Goal: Task Accomplishment & Management: Use online tool/utility

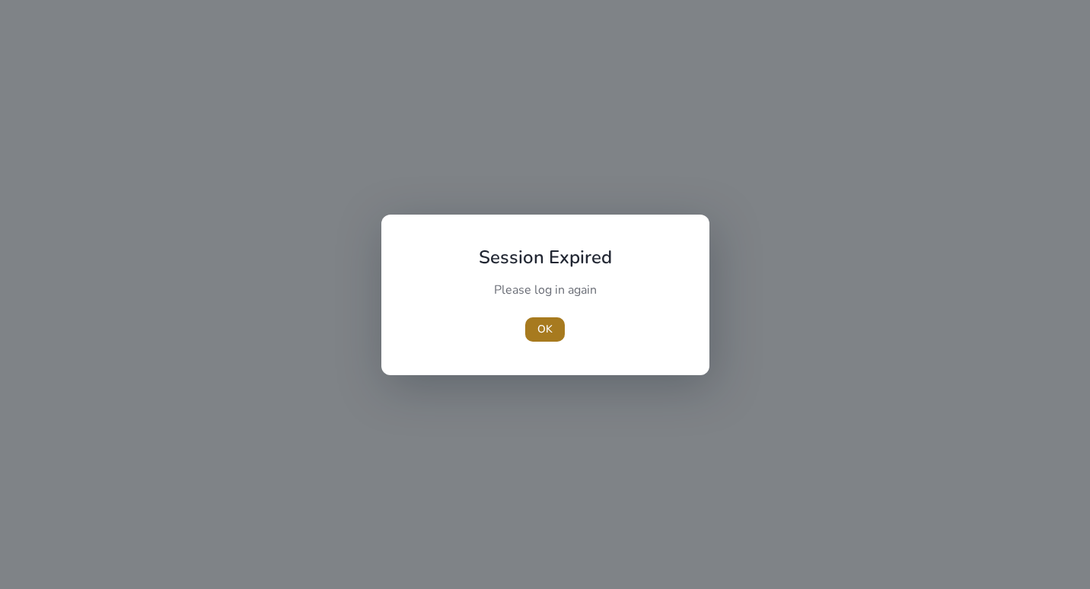
click at [545, 325] on span "OK" at bounding box center [544, 329] width 15 height 16
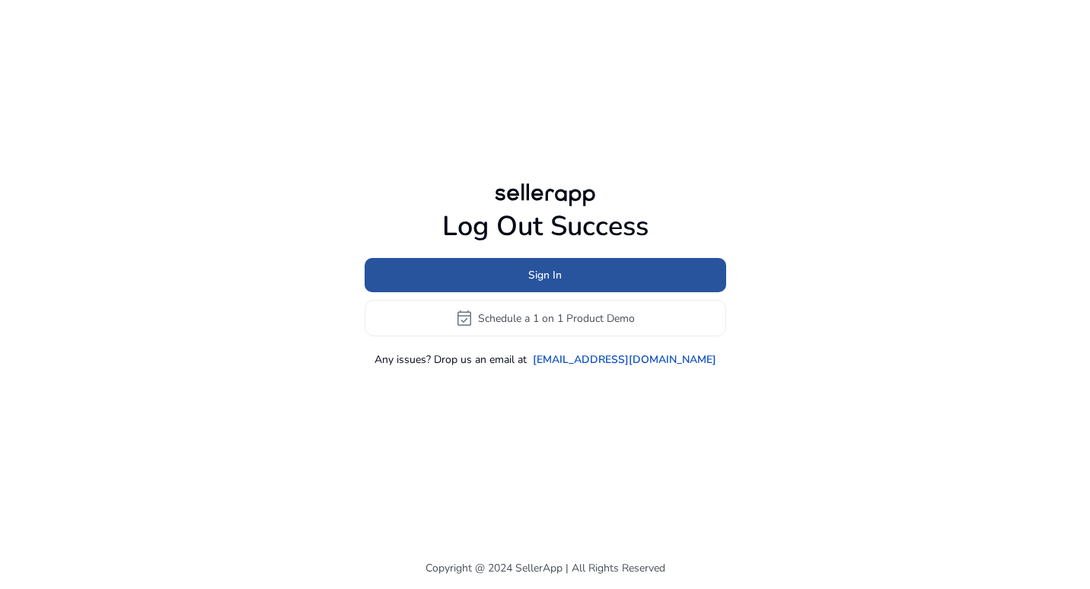
click at [530, 269] on span "Sign In" at bounding box center [544, 275] width 33 height 16
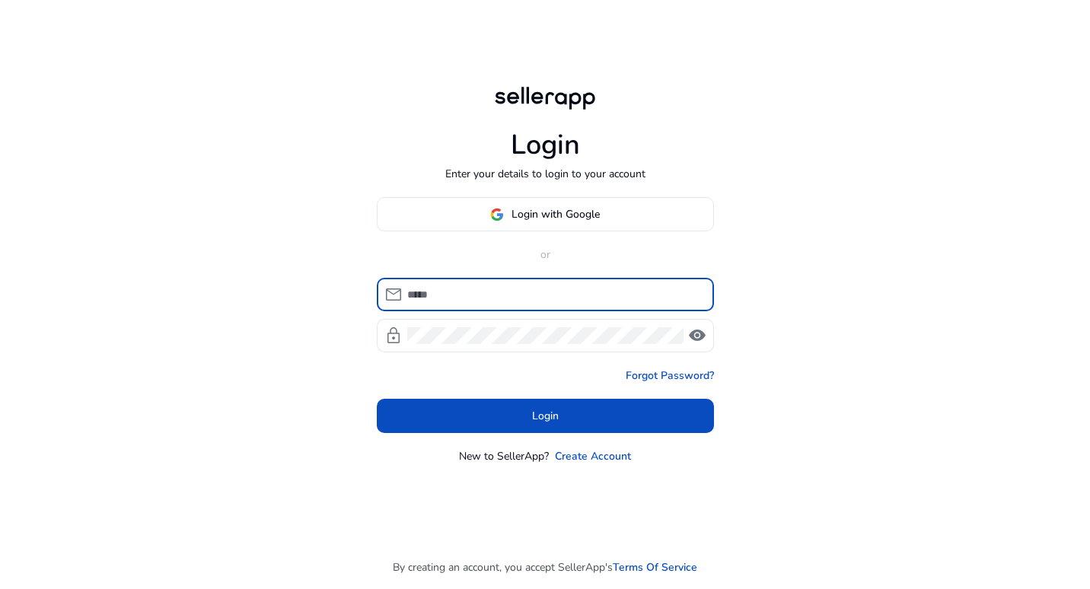
type input "**********"
click at [514, 284] on div "**********" at bounding box center [554, 294] width 295 height 33
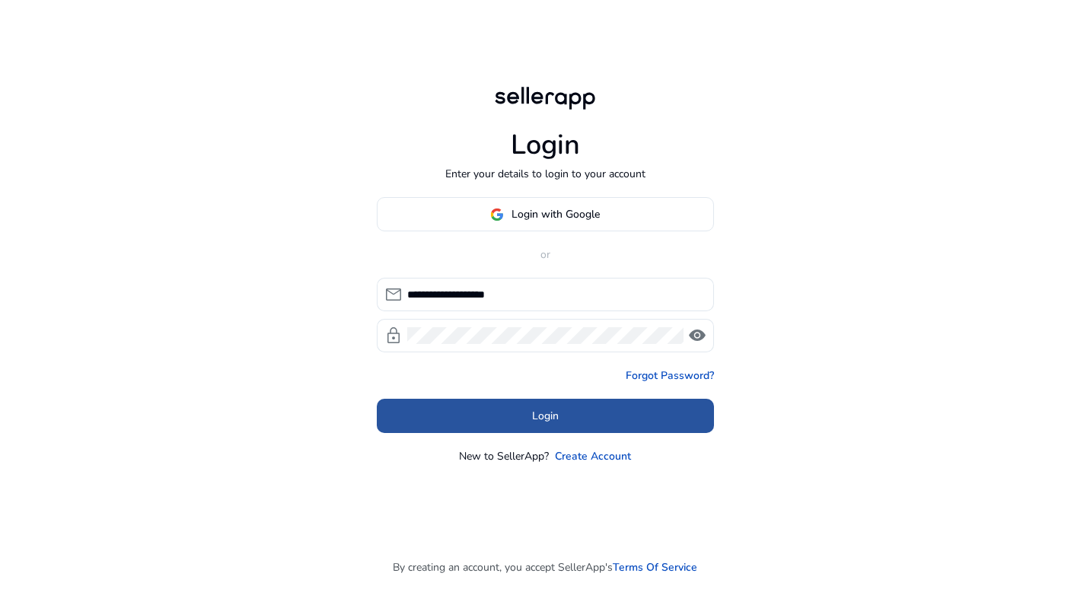
click at [511, 421] on span at bounding box center [545, 416] width 337 height 37
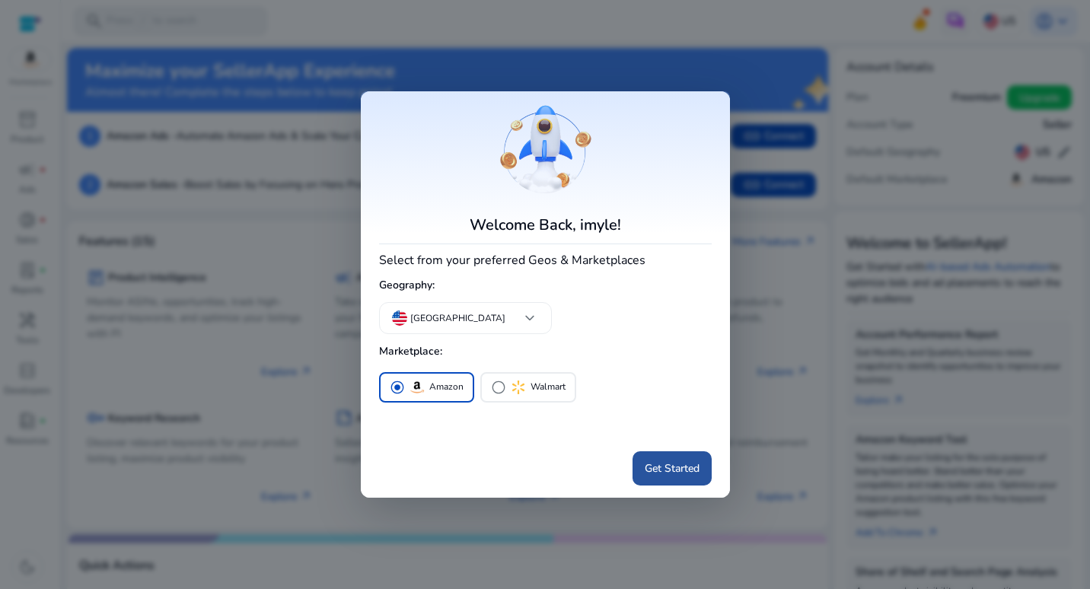
click at [660, 471] on span "Get Started" at bounding box center [672, 468] width 55 height 16
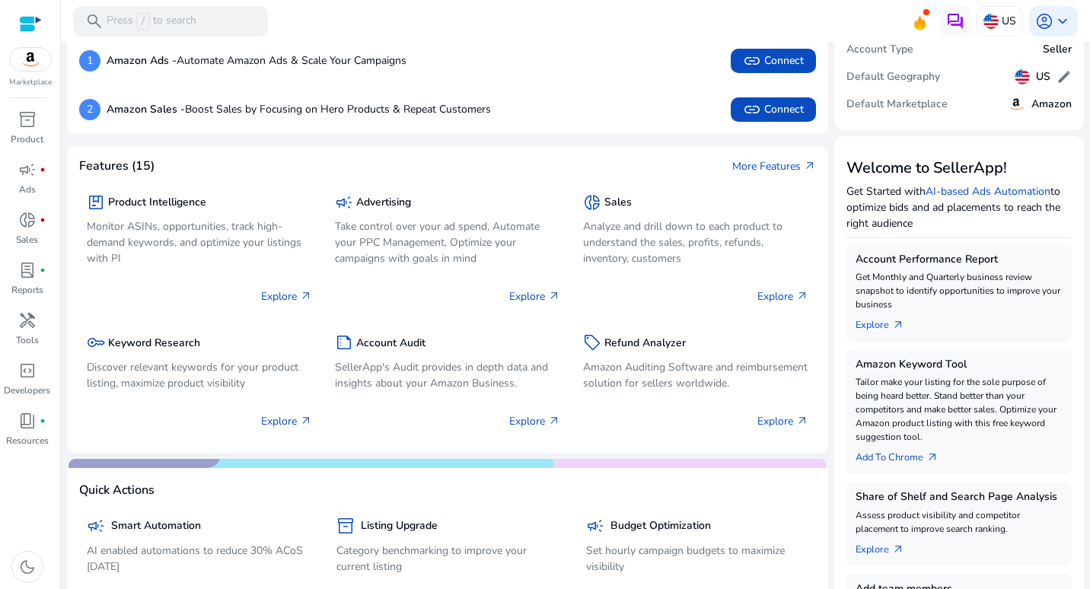
scroll to position [75, 0]
click at [149, 202] on h5 "Product Intelligence" at bounding box center [157, 203] width 98 height 13
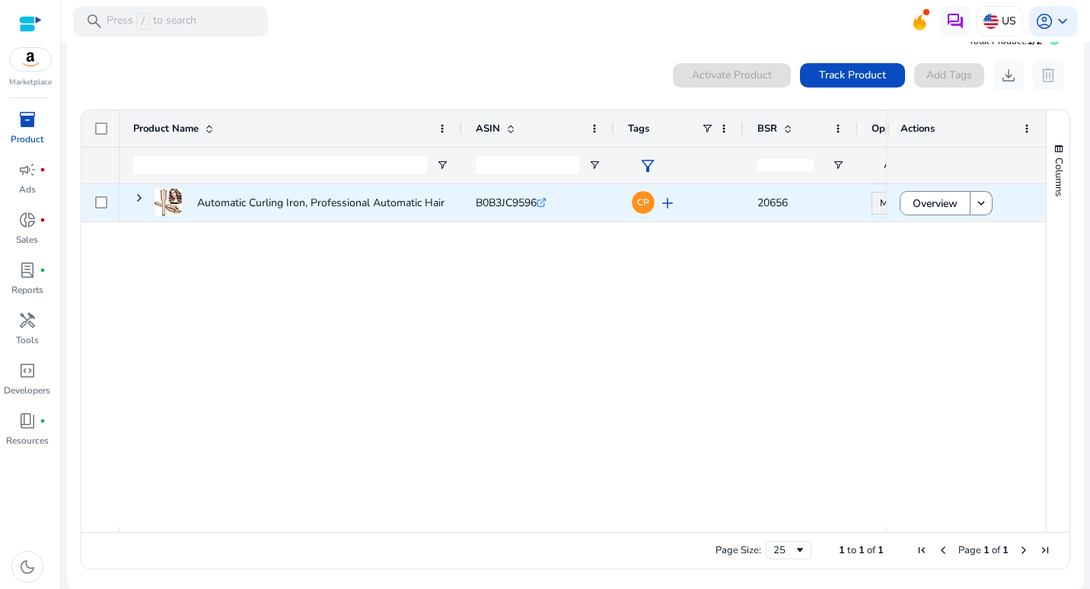
scroll to position [33, 0]
click at [936, 199] on span "Overview" at bounding box center [935, 203] width 45 height 31
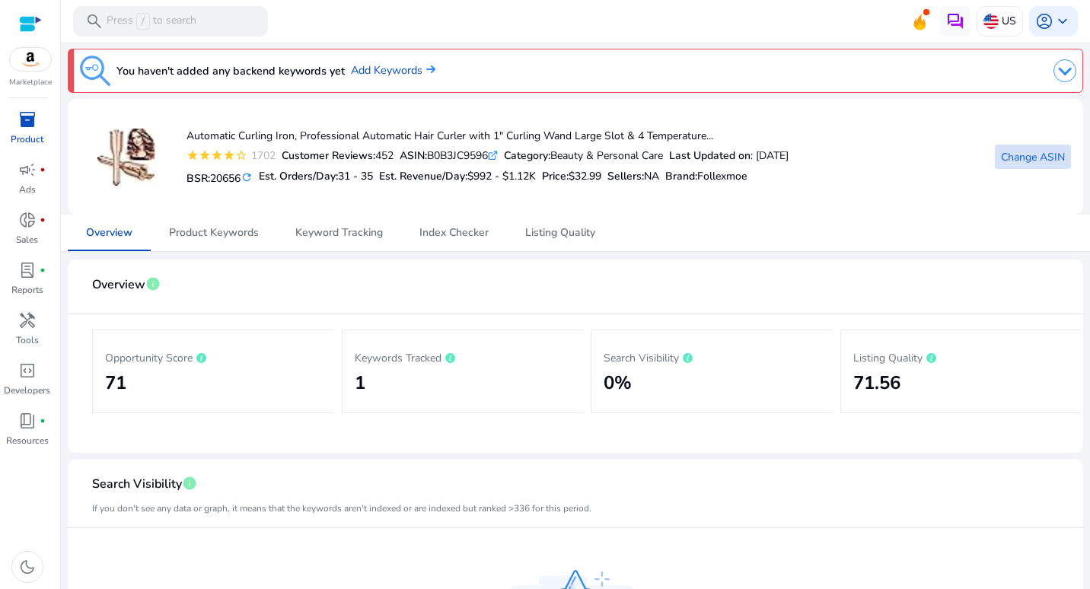
click at [1015, 160] on span "Change ASIN" at bounding box center [1033, 157] width 64 height 16
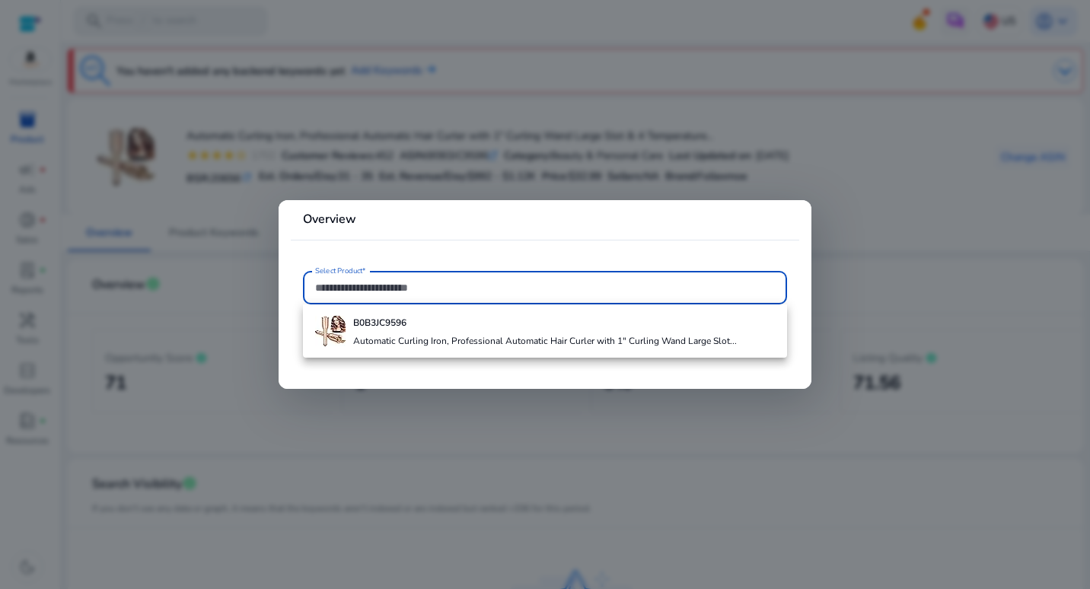
click at [359, 284] on input "Select Product*" at bounding box center [545, 287] width 460 height 17
click at [364, 288] on input "Select Product*" at bounding box center [545, 287] width 460 height 17
click at [342, 302] on div at bounding box center [545, 287] width 460 height 33
click at [346, 287] on input "Select Product*" at bounding box center [545, 287] width 460 height 17
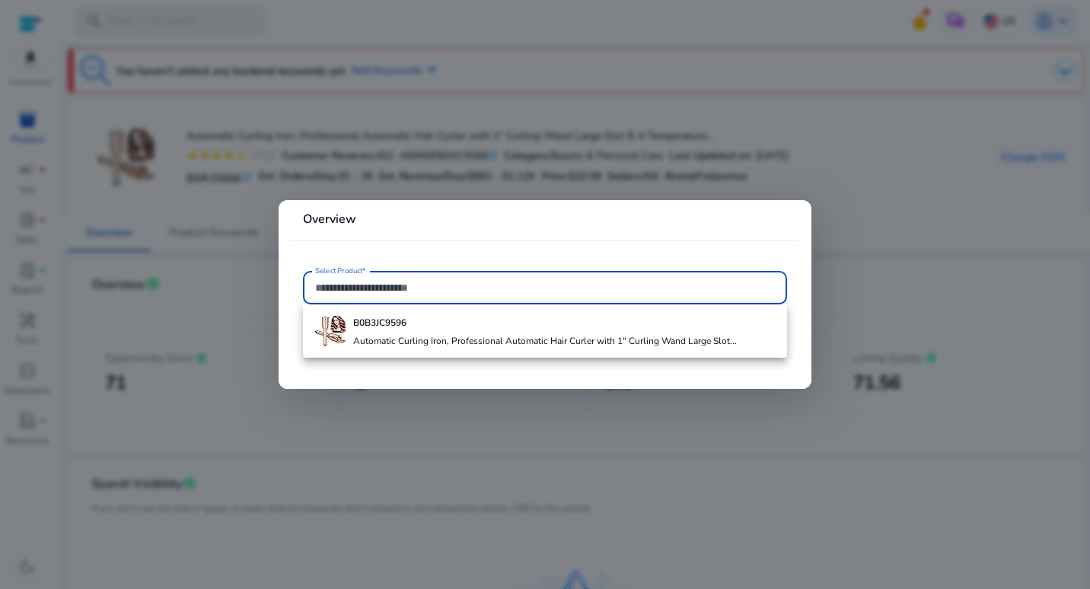
click at [346, 287] on input "Select Product*" at bounding box center [545, 287] width 460 height 17
paste input "**********"
type input "**********"
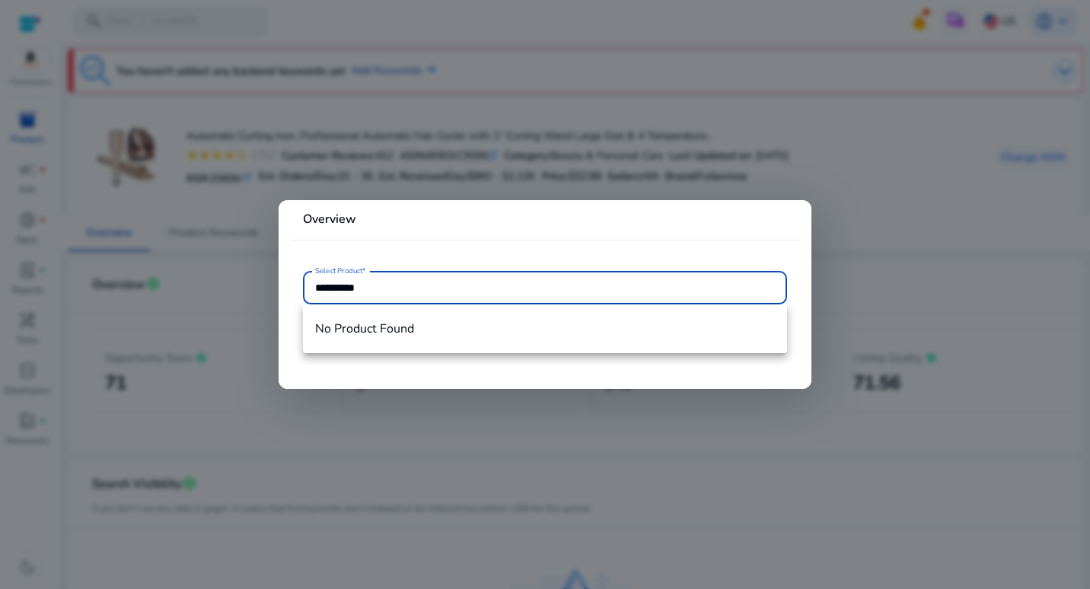
type input "**********"
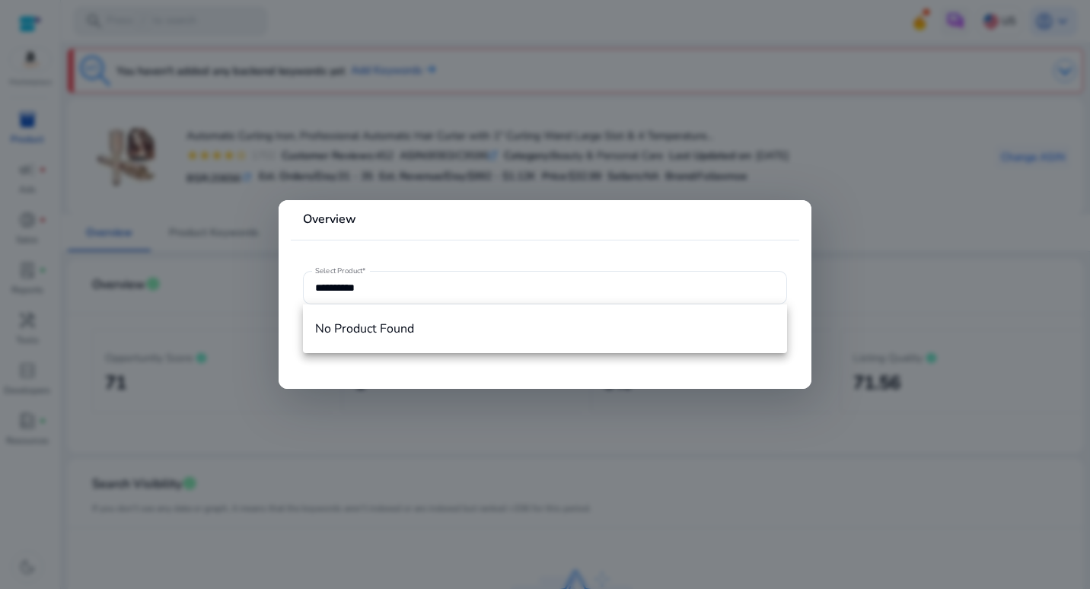
click at [781, 142] on div at bounding box center [545, 294] width 1090 height 589
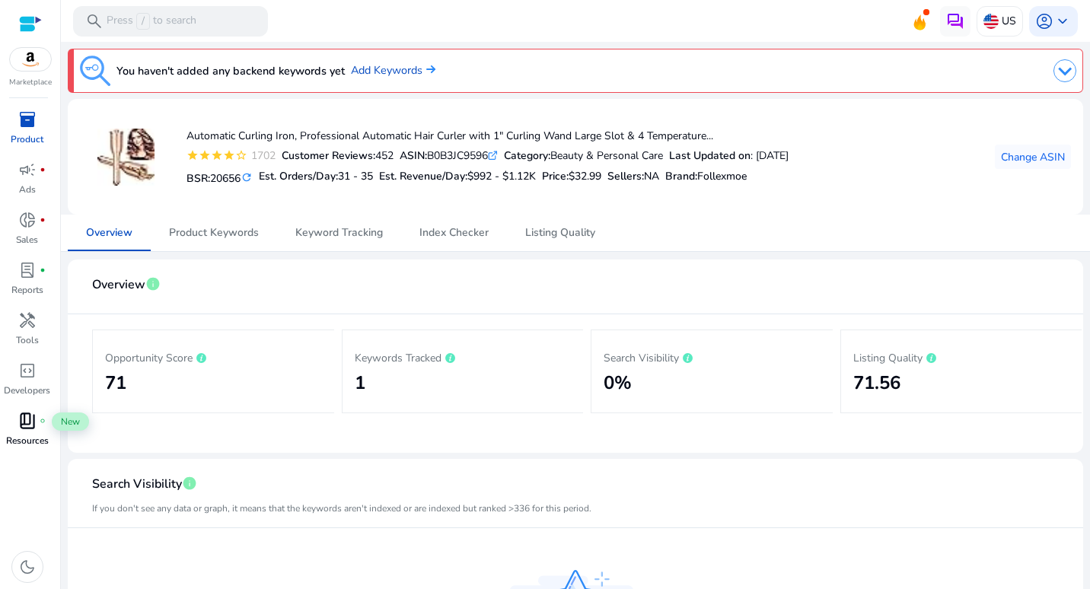
click at [24, 420] on span "book_4" at bounding box center [27, 421] width 18 height 18
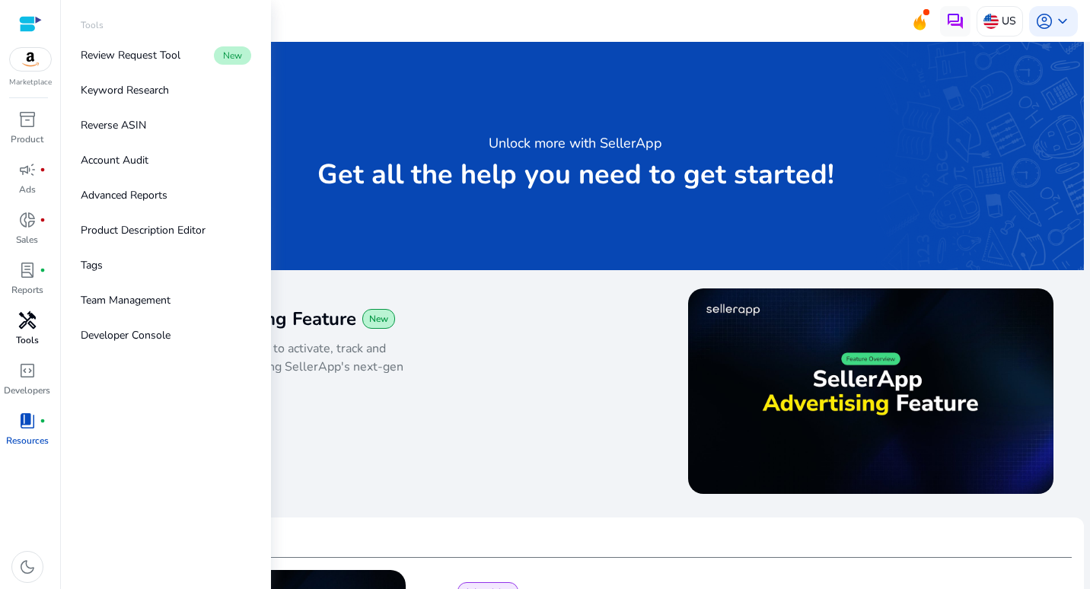
click at [23, 324] on span "handyman" at bounding box center [27, 320] width 18 height 18
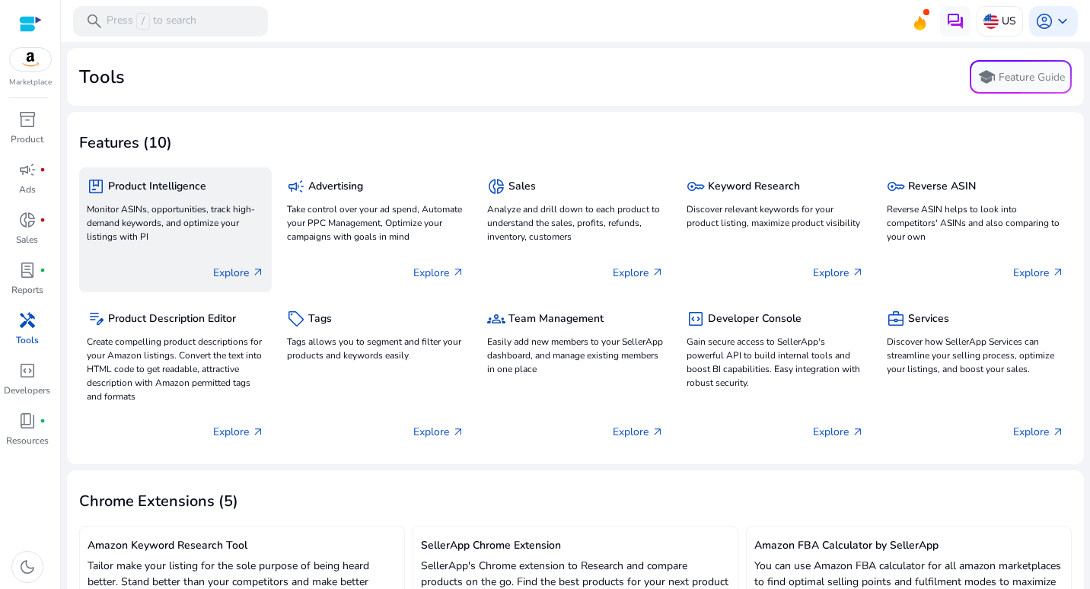
click at [174, 187] on h5 "Product Intelligence" at bounding box center [157, 186] width 98 height 13
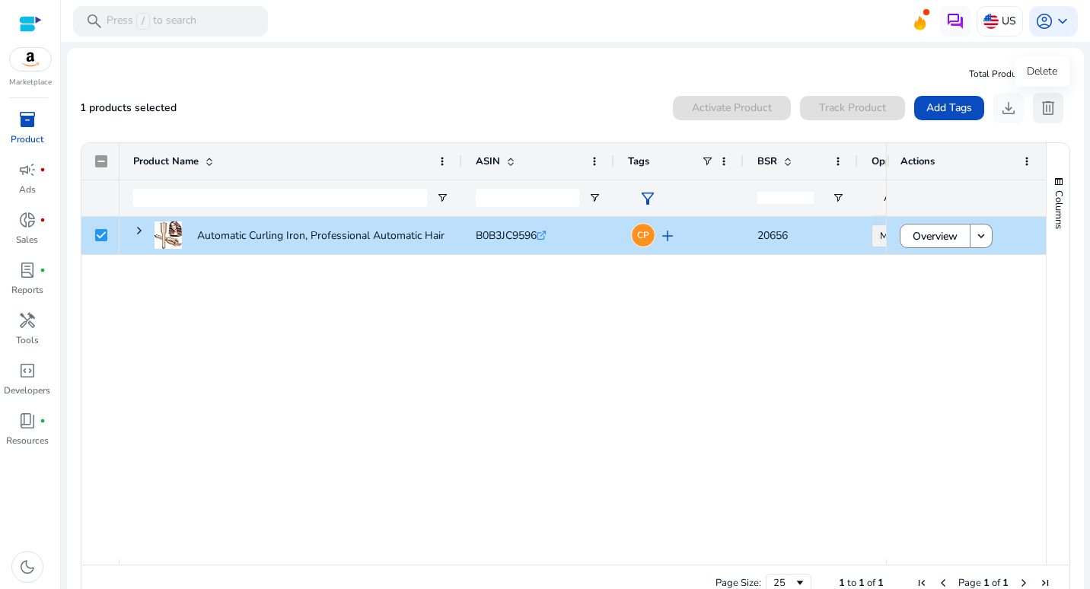
click at [1043, 105] on span "delete" at bounding box center [1048, 108] width 18 height 18
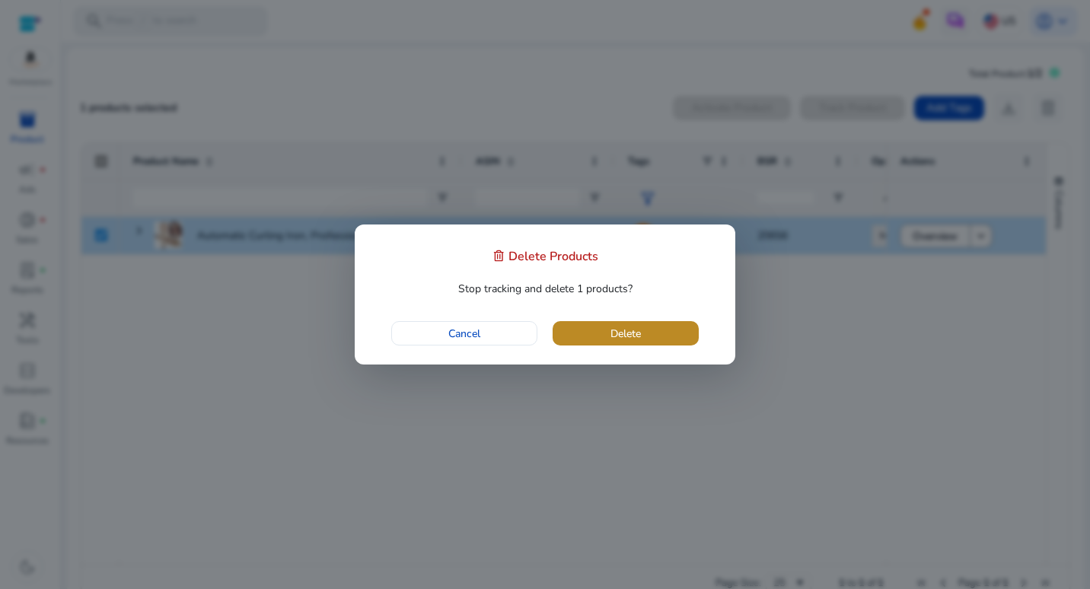
click at [660, 336] on span "button" at bounding box center [626, 333] width 146 height 37
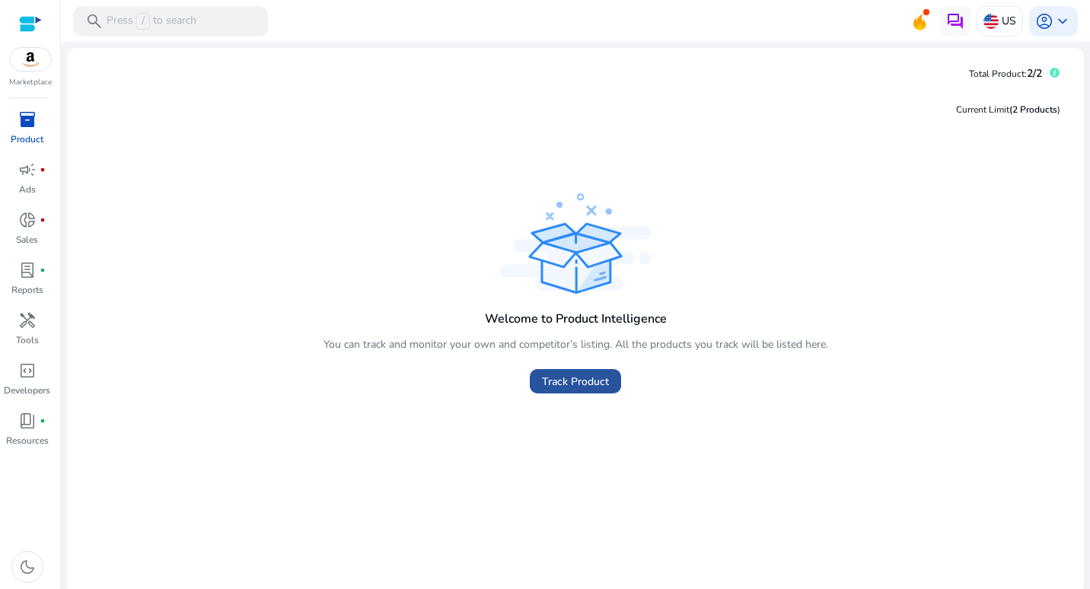
click at [572, 388] on span "Track Product" at bounding box center [575, 382] width 67 height 16
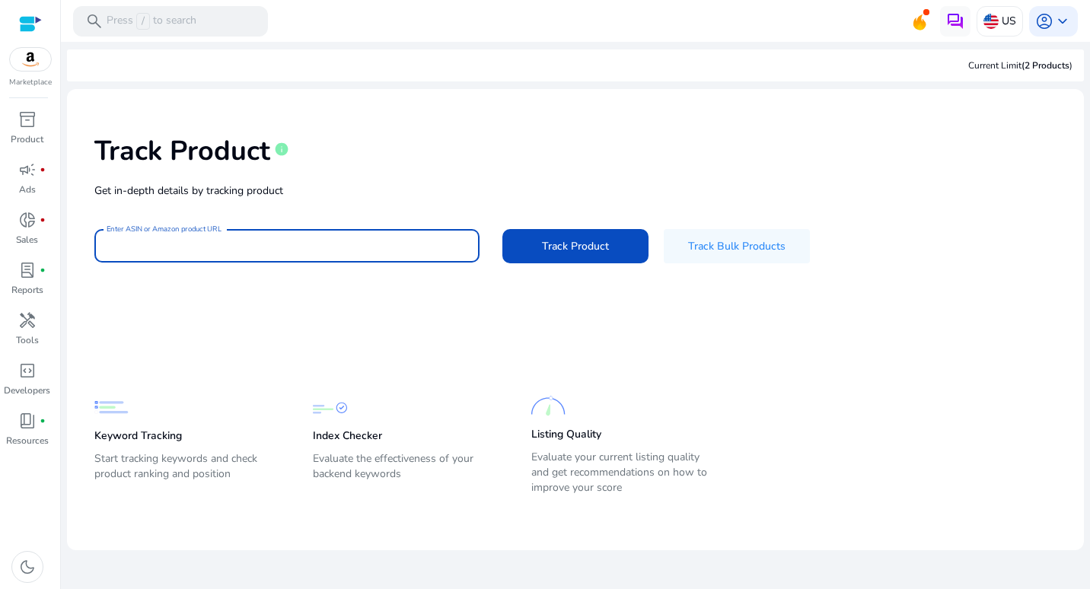
click at [160, 239] on input "Enter ASIN or Amazon product URL" at bounding box center [287, 245] width 361 height 17
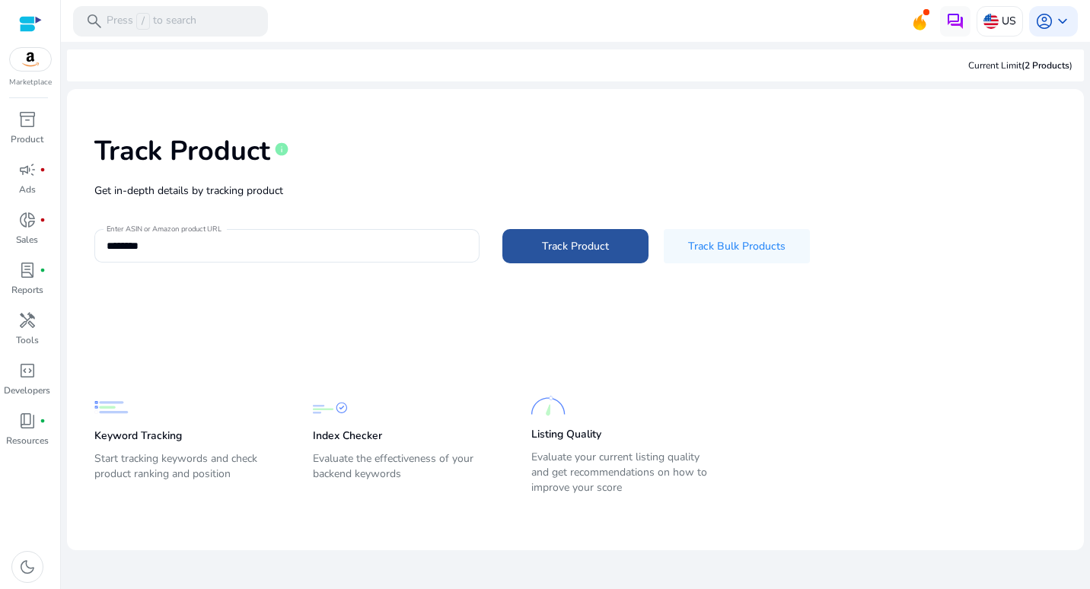
click at [565, 238] on span "Track Product" at bounding box center [575, 246] width 67 height 16
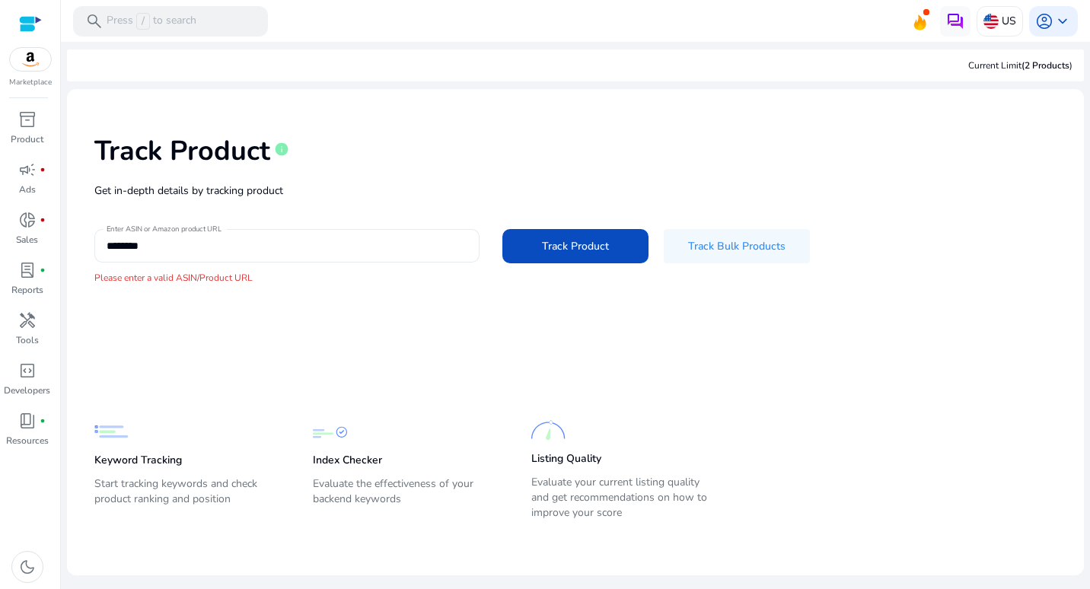
click at [338, 240] on input "********" at bounding box center [287, 245] width 361 height 17
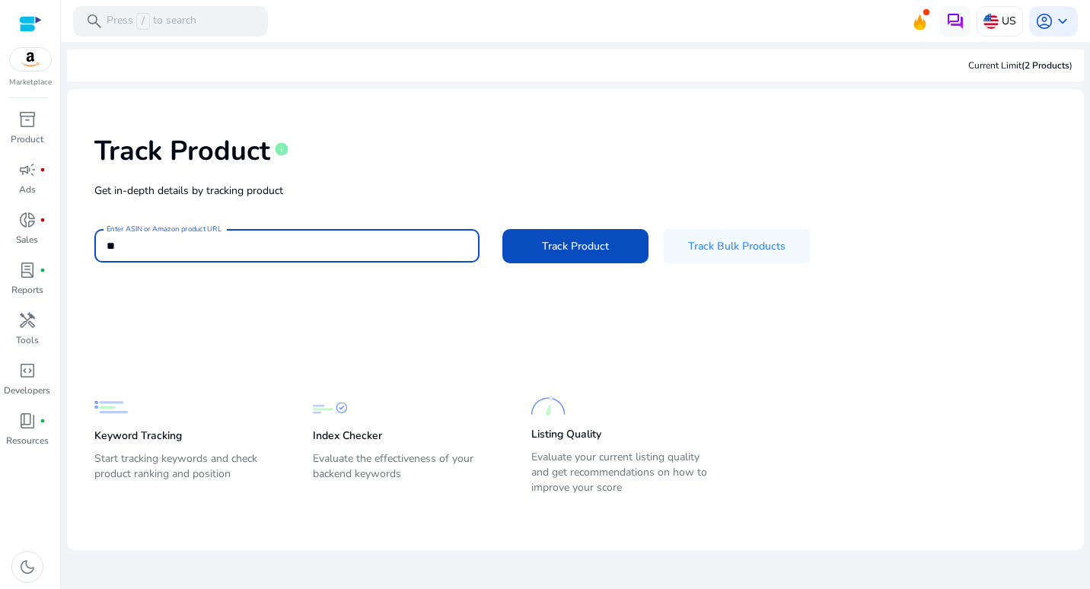
type input "*"
click at [269, 245] on input "Enter ASIN or Amazon product URL" at bounding box center [287, 245] width 361 height 17
paste input "**********"
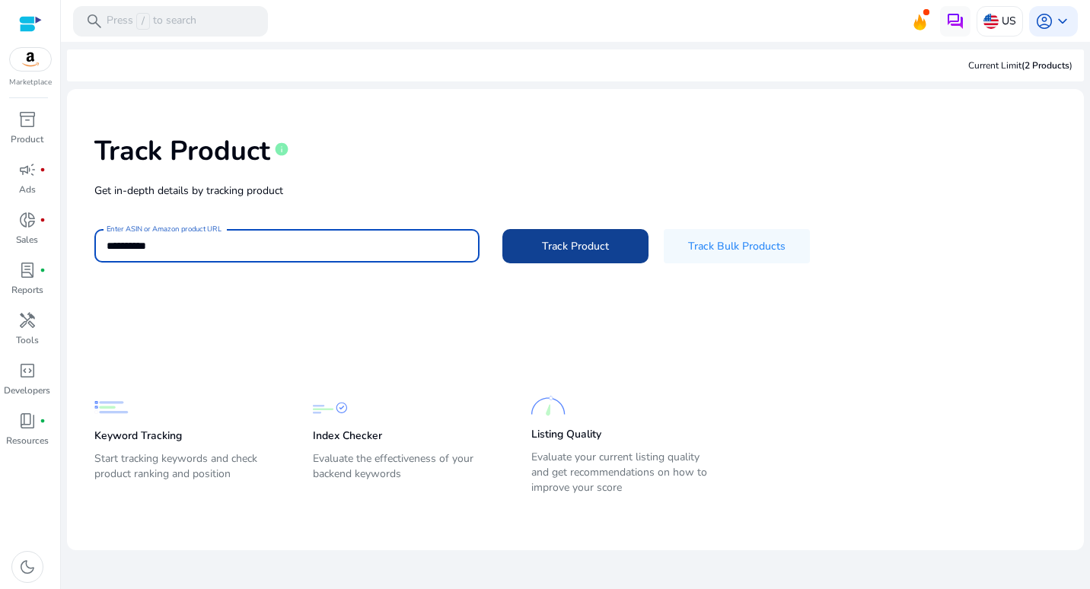
type input "**********"
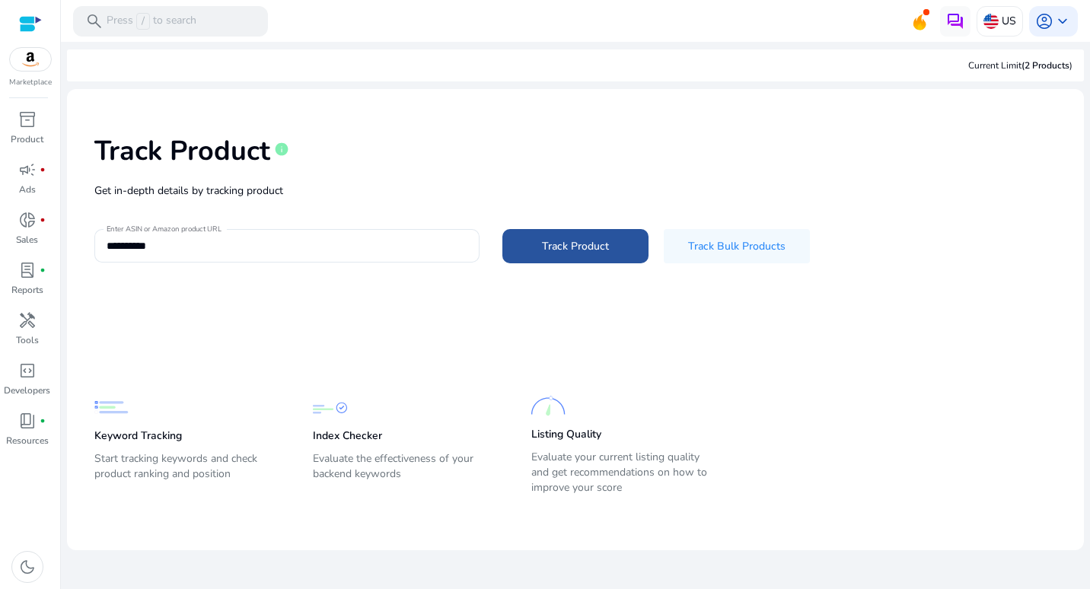
click at [589, 242] on span "Track Product" at bounding box center [575, 246] width 67 height 16
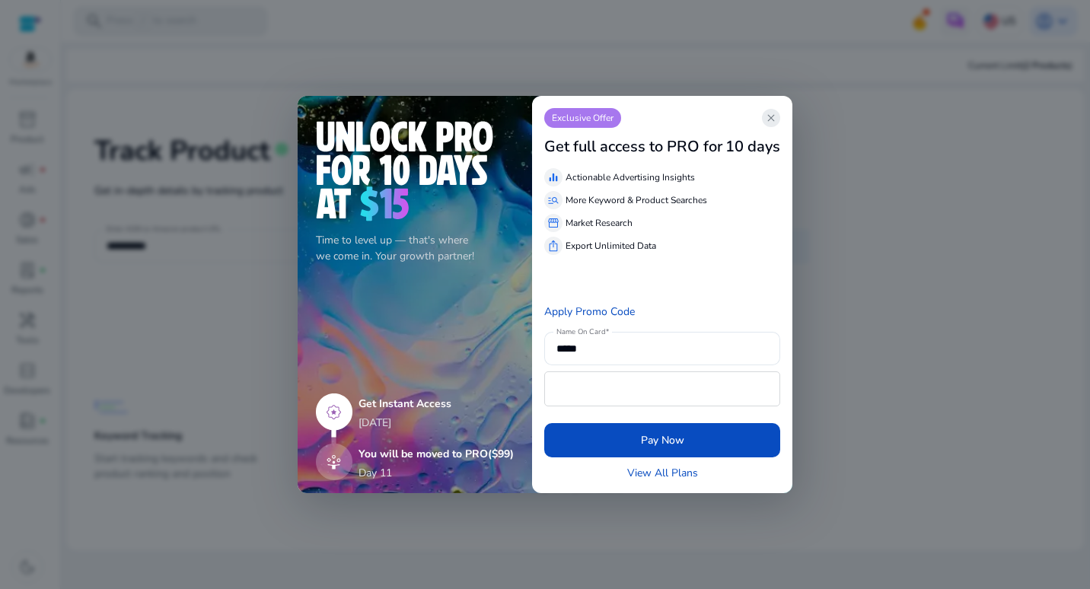
click at [776, 113] on span "close" at bounding box center [771, 118] width 12 height 12
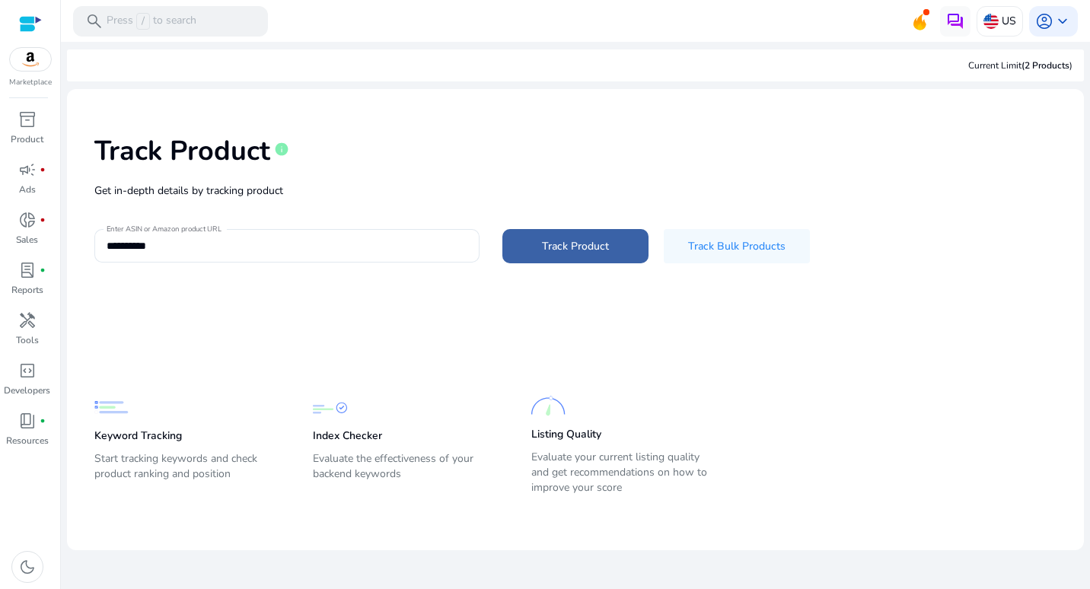
click at [554, 250] on span "Track Product" at bounding box center [575, 246] width 67 height 16
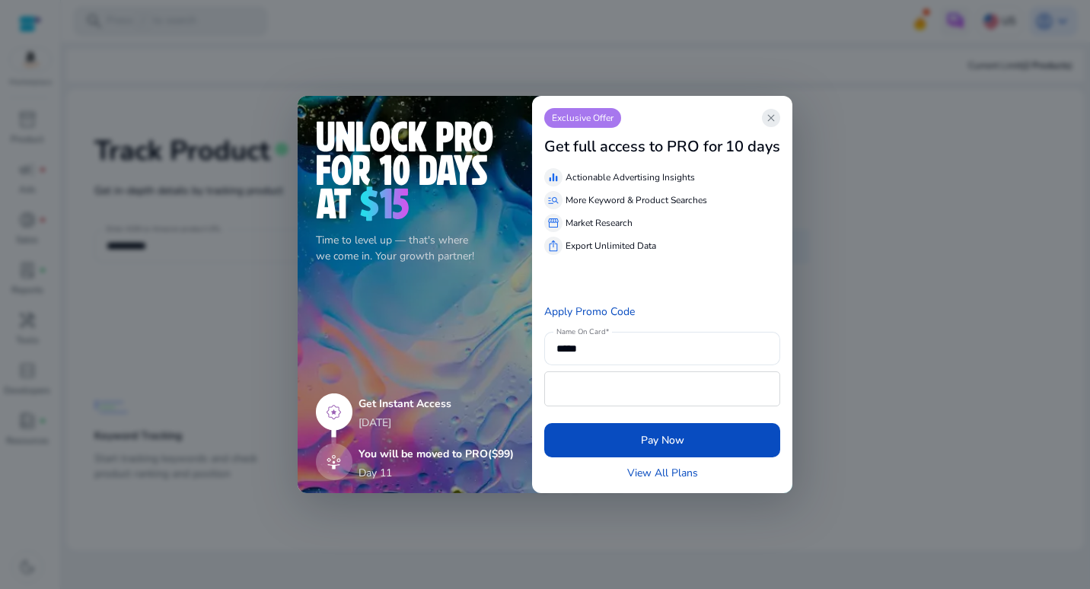
click at [774, 115] on span "close" at bounding box center [771, 118] width 12 height 12
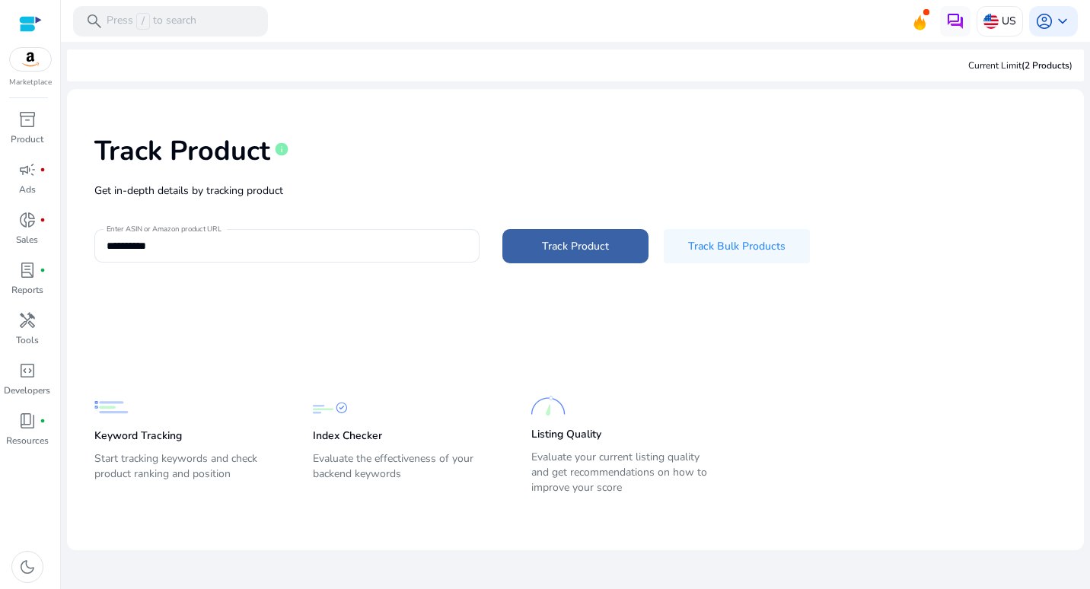
click at [607, 246] on span "Track Product" at bounding box center [575, 246] width 67 height 16
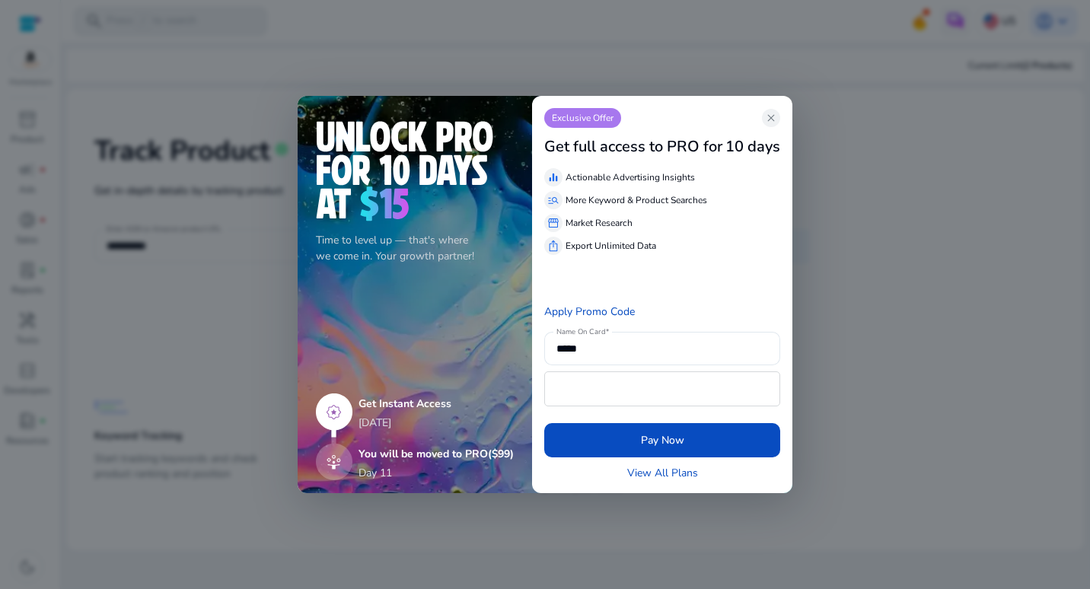
click at [553, 520] on div at bounding box center [545, 294] width 1090 height 589
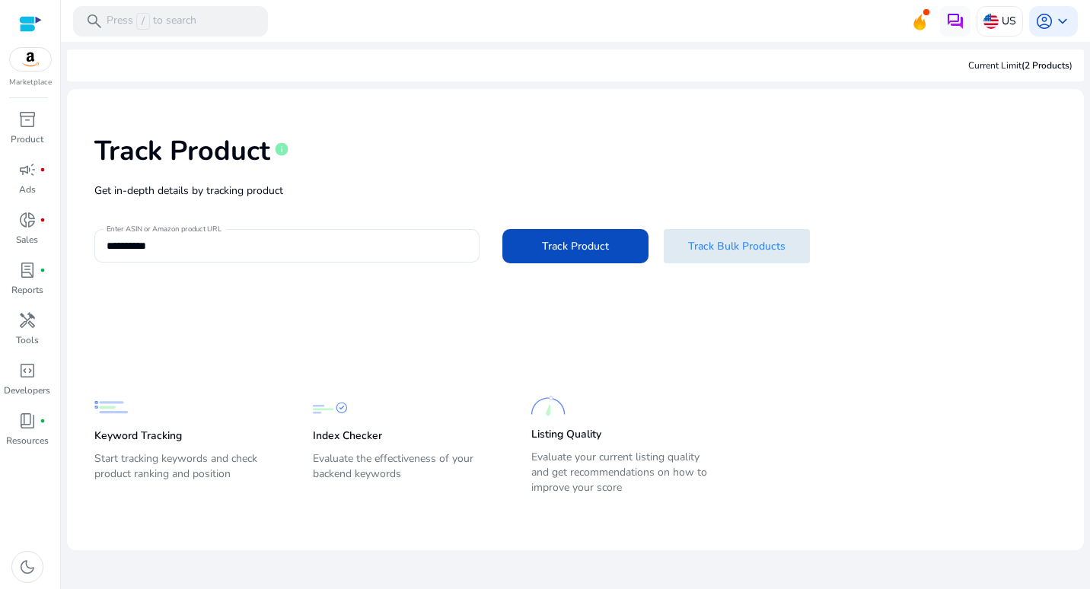
click at [758, 244] on span "Track Bulk Products" at bounding box center [736, 246] width 97 height 16
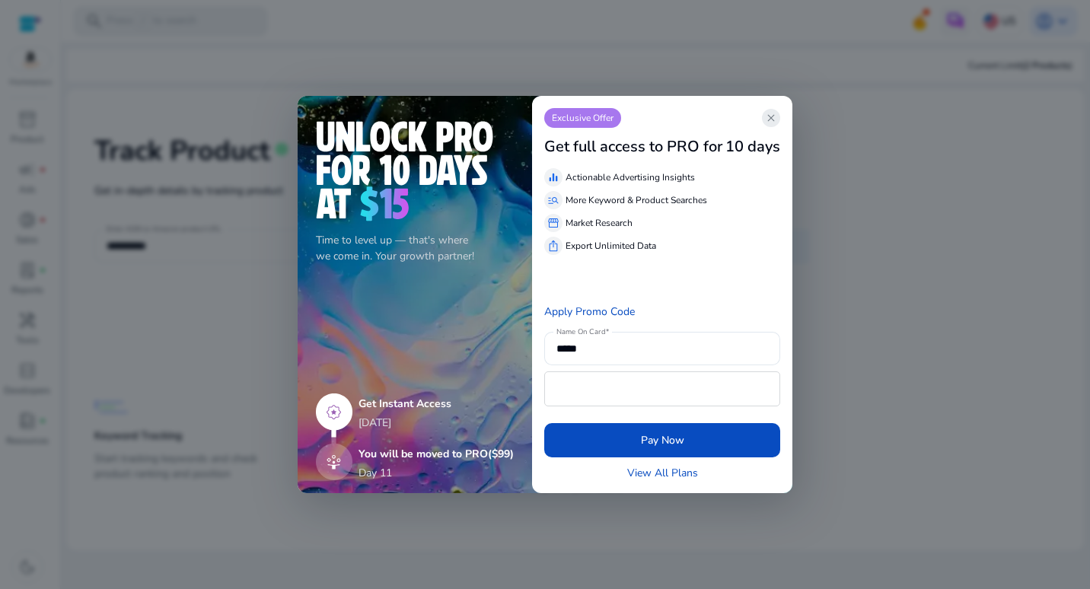
click at [774, 119] on span "close" at bounding box center [771, 118] width 12 height 12
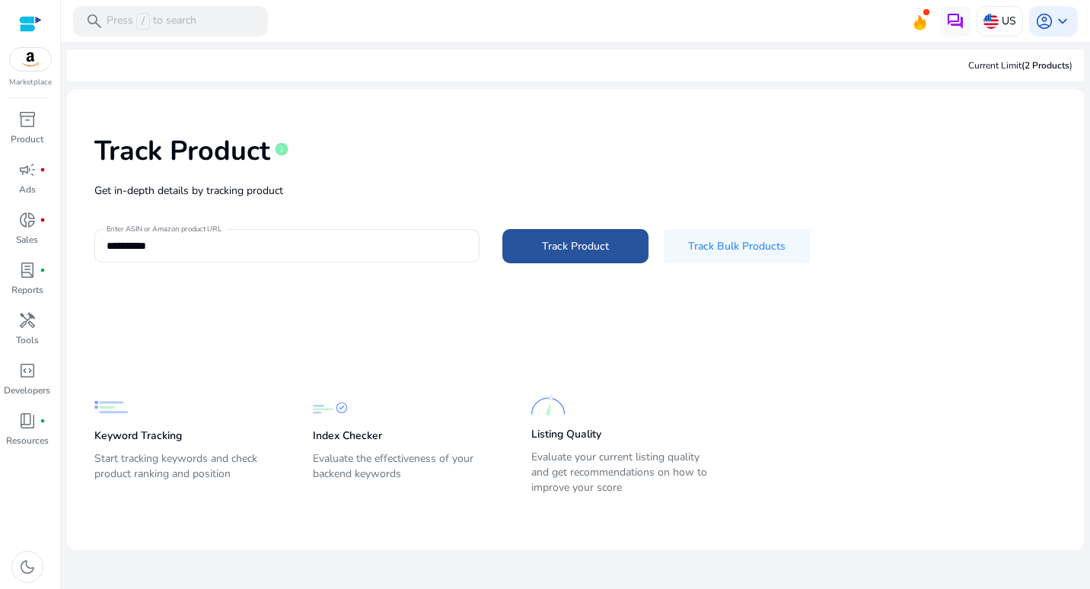
click at [575, 243] on span "Track Product" at bounding box center [575, 246] width 67 height 16
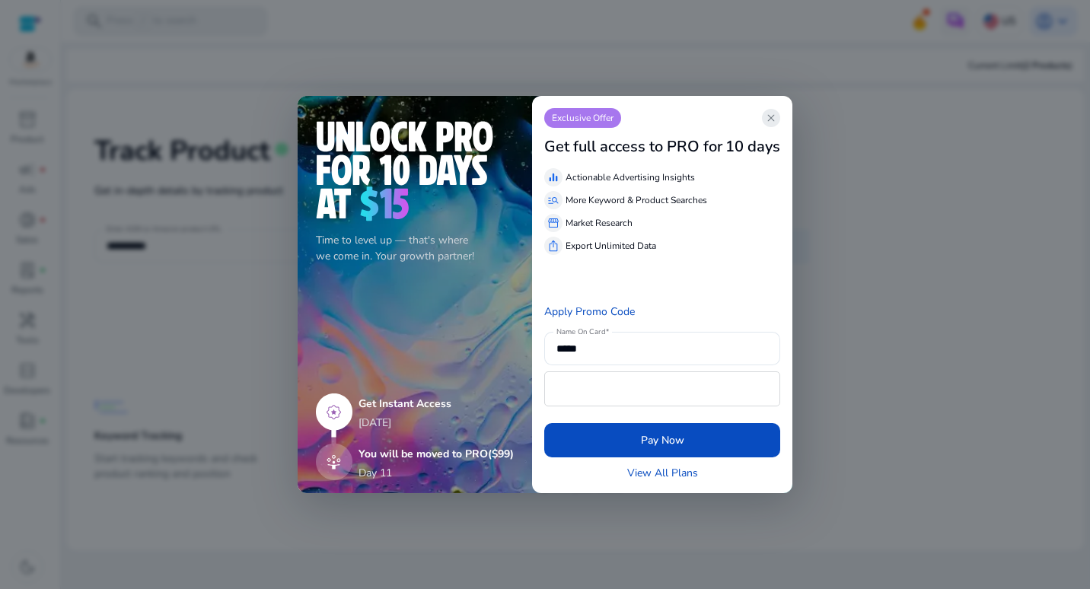
click at [771, 119] on span "close" at bounding box center [771, 118] width 12 height 12
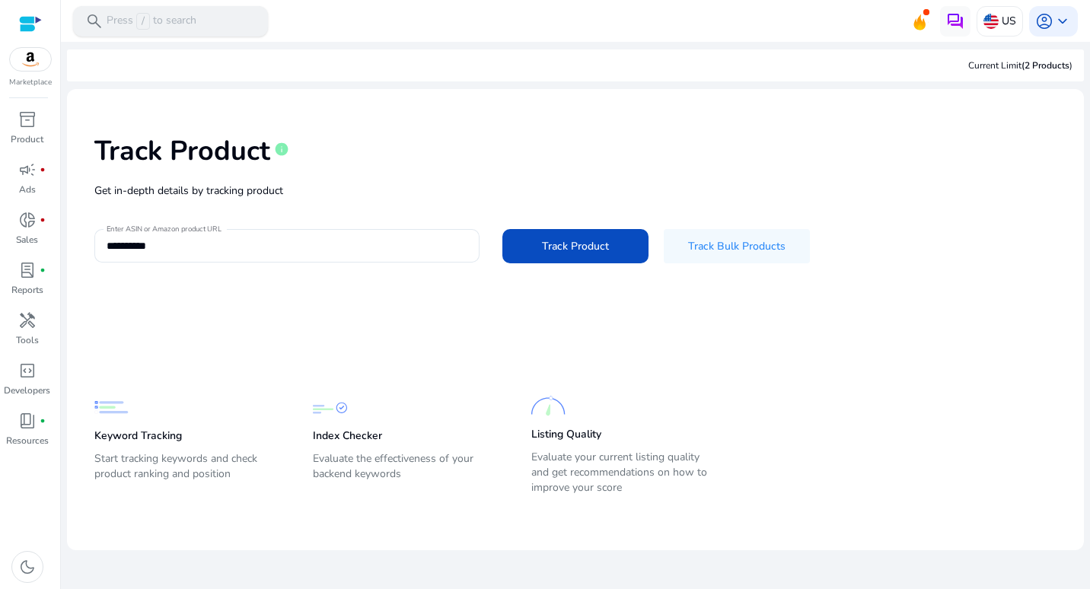
click at [105, 15] on div "search Press / to search" at bounding box center [170, 21] width 195 height 30
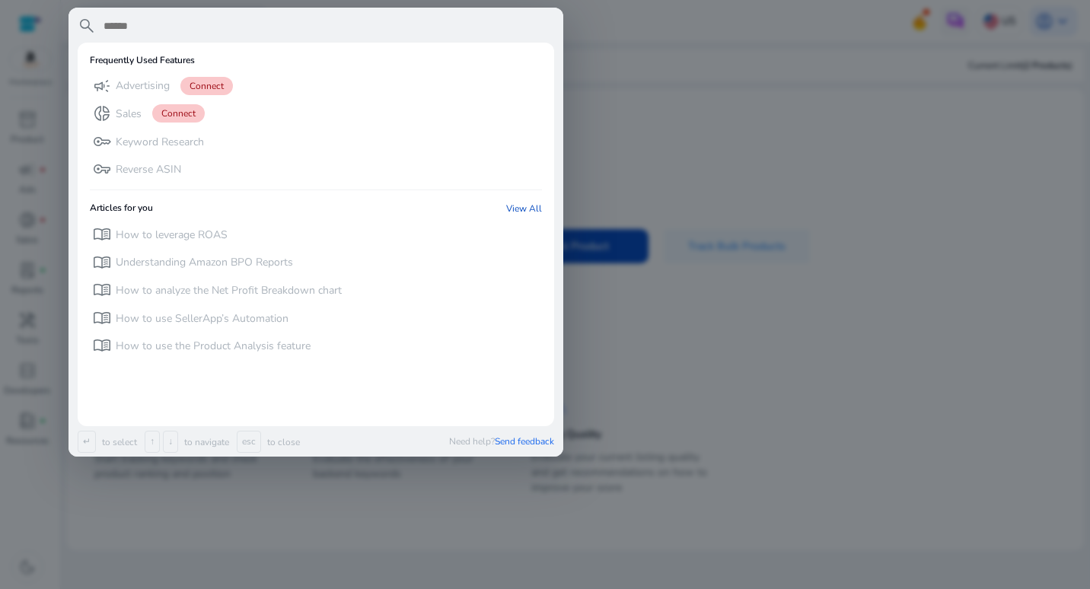
drag, startPoint x: 105, startPoint y: 15, endPoint x: 601, endPoint y: 89, distance: 501.7
click at [601, 89] on div at bounding box center [545, 294] width 1090 height 589
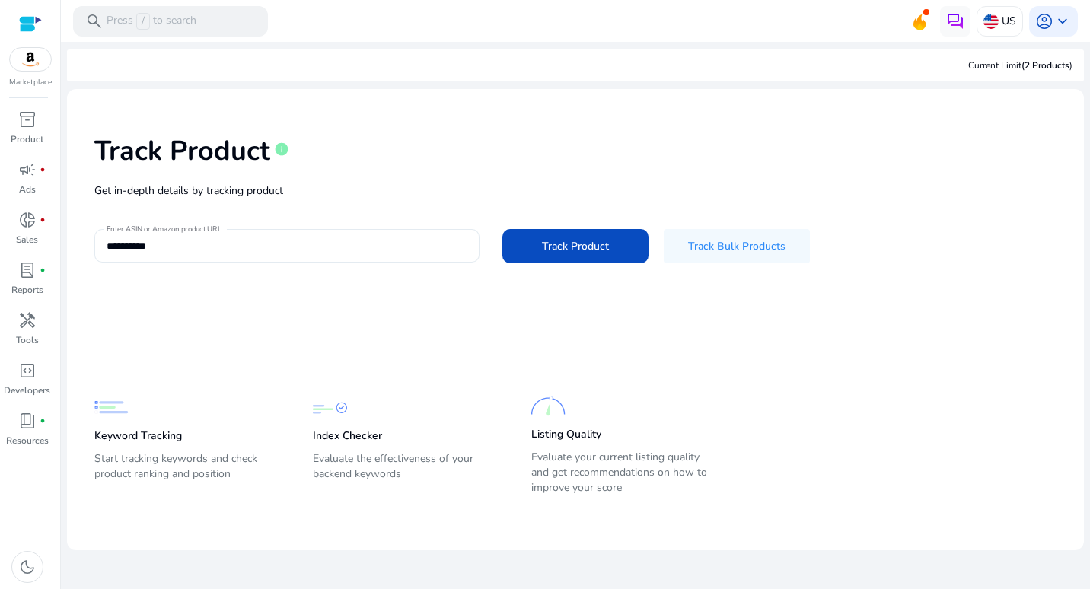
click at [99, 247] on div "**********" at bounding box center [286, 245] width 385 height 33
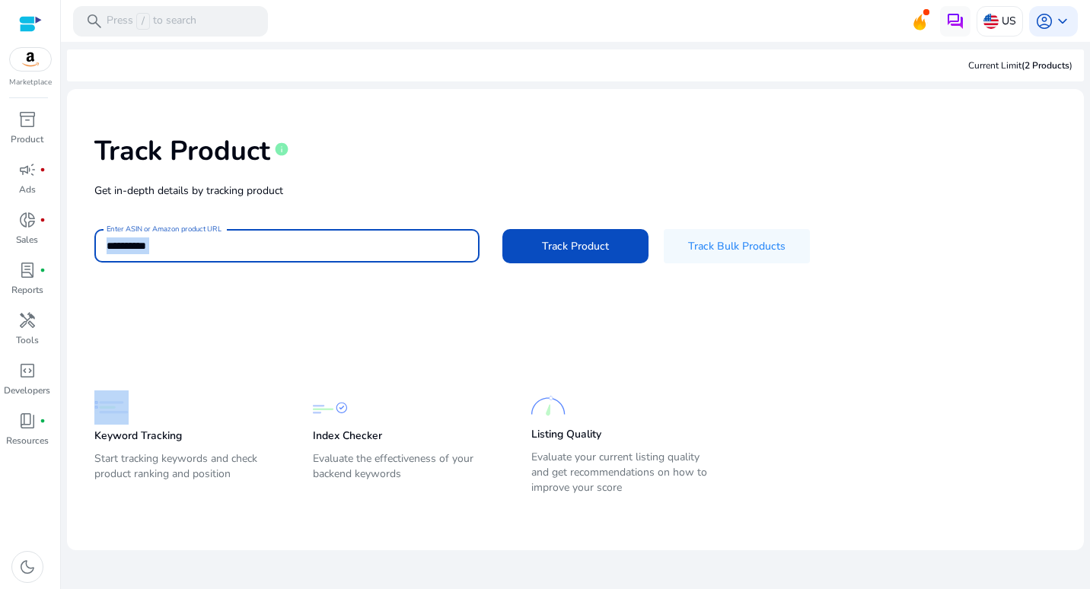
click at [99, 247] on div "**********" at bounding box center [286, 245] width 385 height 33
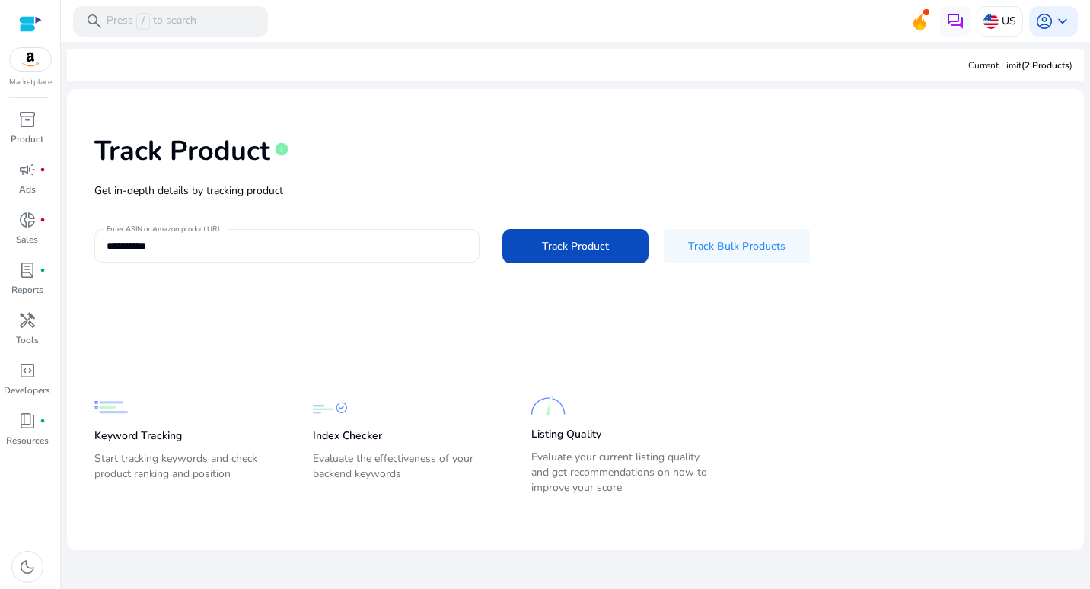
click at [99, 247] on div "**********" at bounding box center [286, 245] width 385 height 33
click at [576, 250] on span "Track Product" at bounding box center [575, 246] width 67 height 16
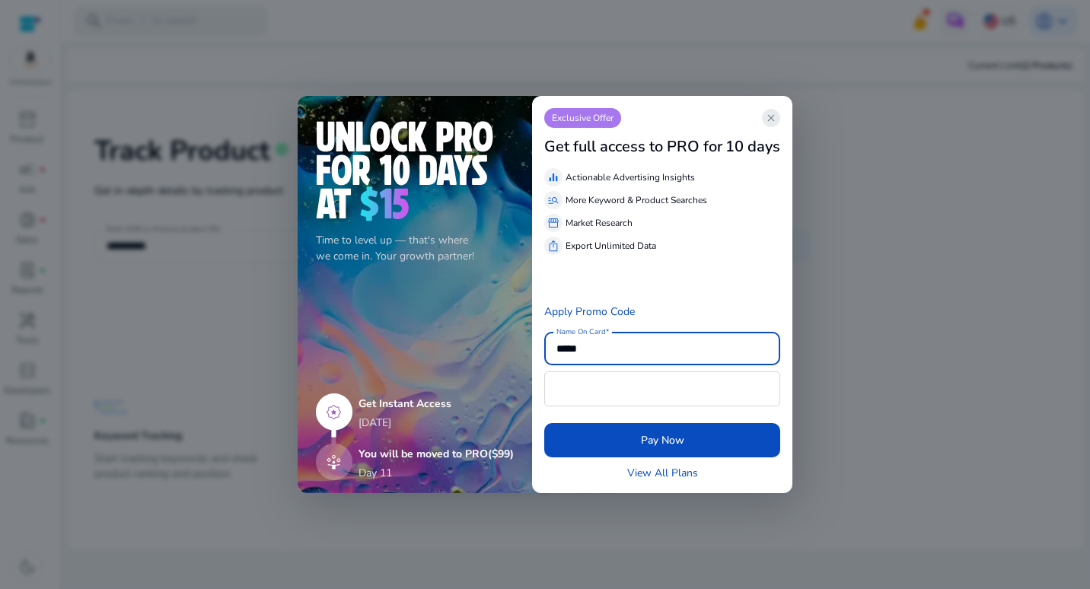
click at [776, 116] on span "close" at bounding box center [771, 118] width 12 height 12
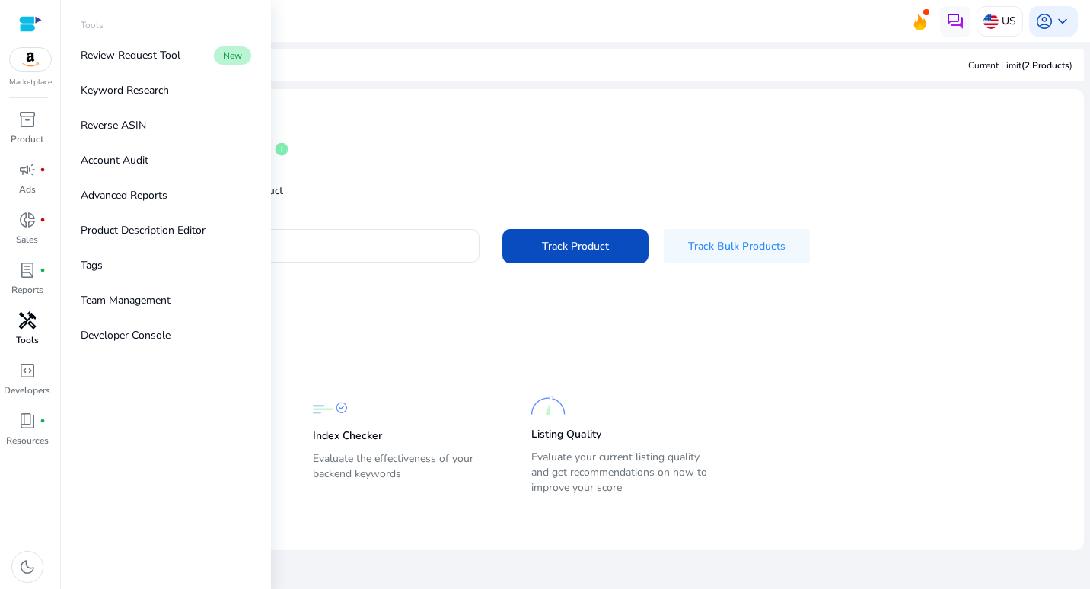
click at [21, 323] on span "handyman" at bounding box center [27, 320] width 18 height 18
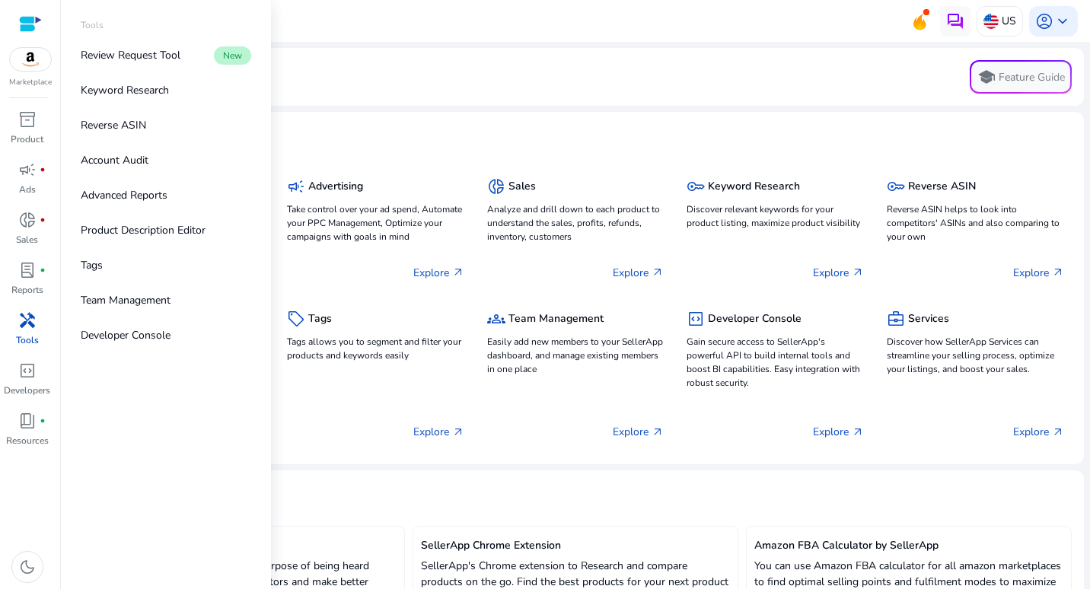
click at [107, 26] on div "Tools" at bounding box center [165, 28] width 195 height 20
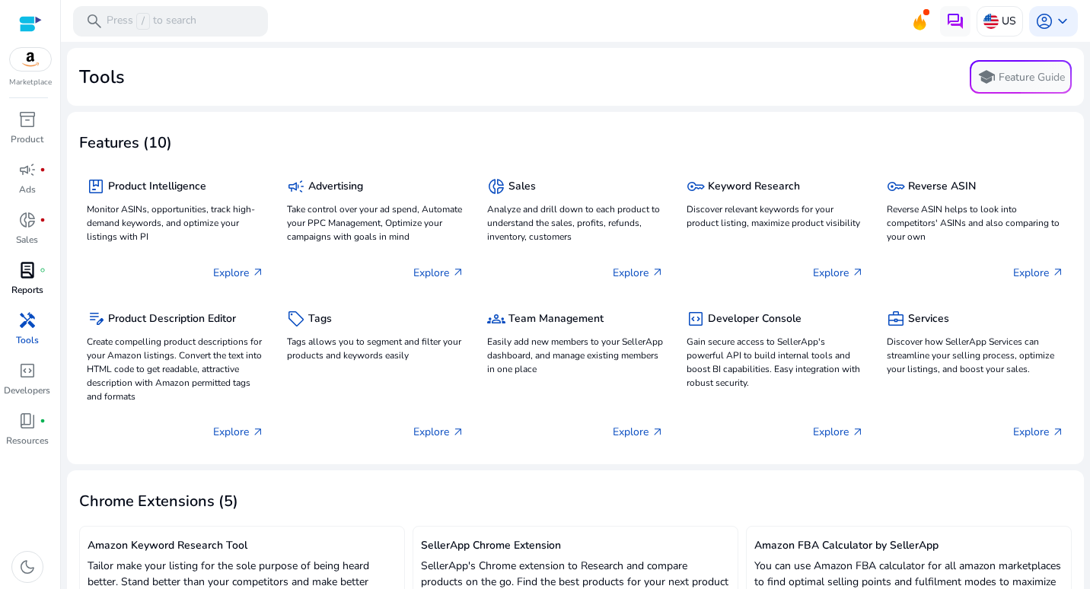
click at [24, 278] on span "lab_profile" at bounding box center [27, 270] width 18 height 18
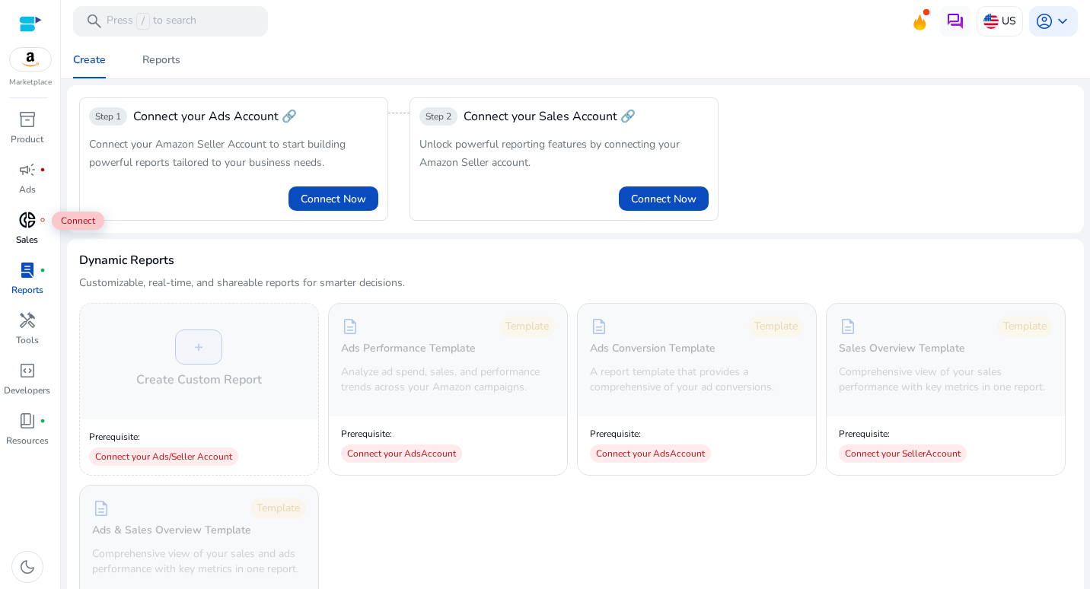
click at [24, 221] on span "donut_small" at bounding box center [27, 220] width 18 height 18
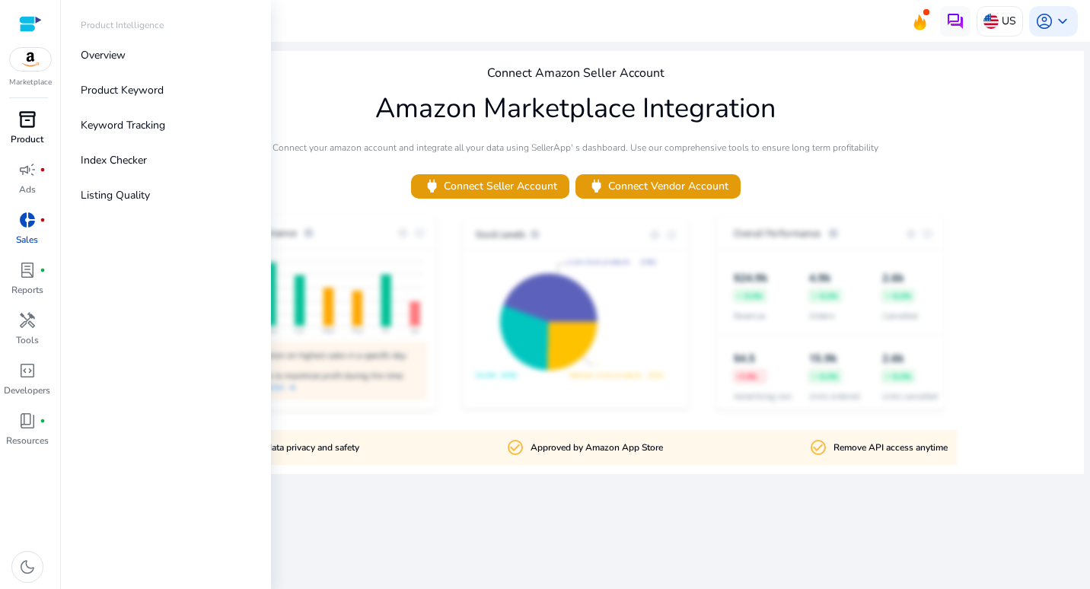
click at [30, 122] on span "inventory_2" at bounding box center [27, 119] width 18 height 18
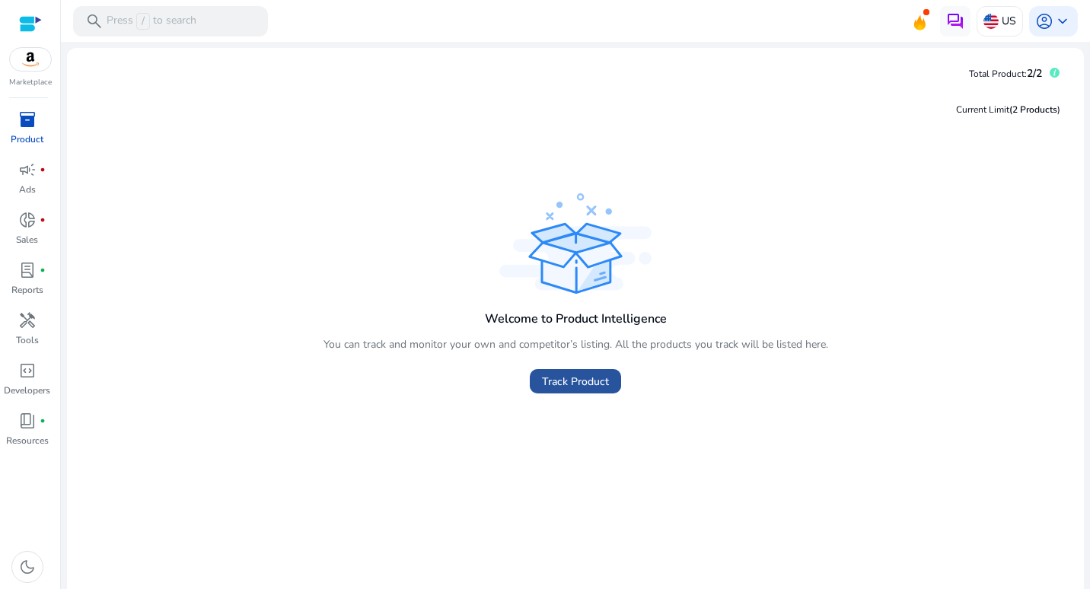
click at [546, 384] on span "Track Product" at bounding box center [575, 382] width 67 height 16
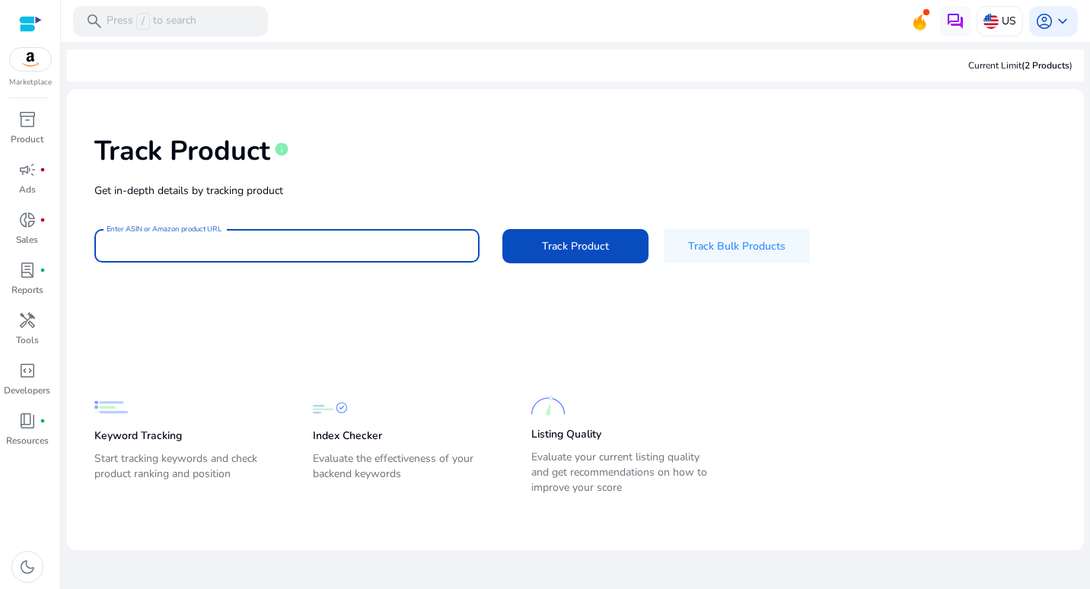
click at [215, 247] on input "Enter ASIN or Amazon product URL" at bounding box center [287, 245] width 361 height 17
click at [197, 245] on input "Enter ASIN or Amazon product URL" at bounding box center [287, 245] width 361 height 17
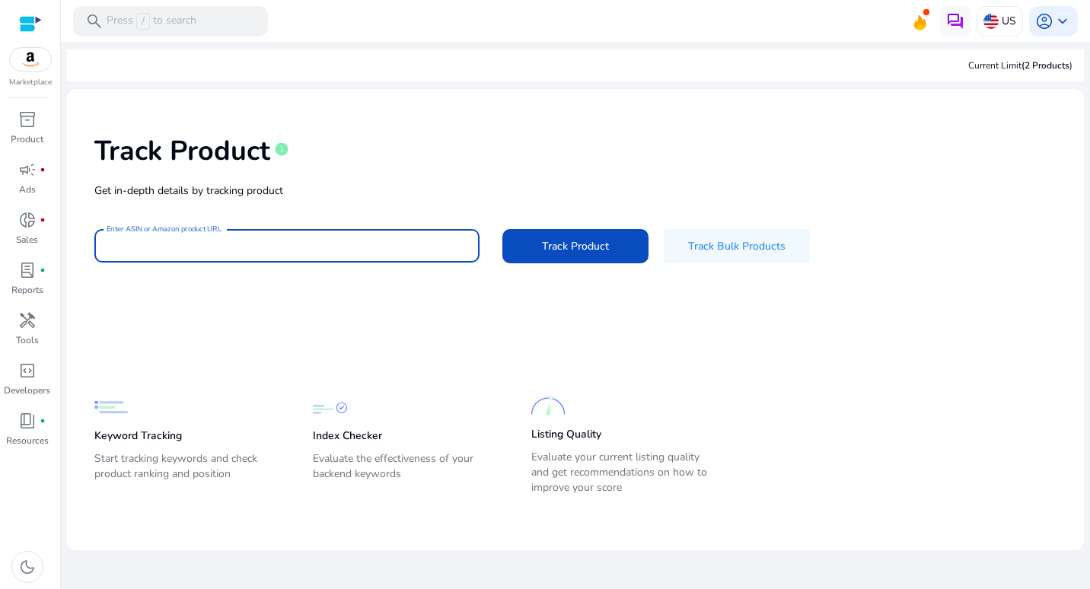
click at [197, 245] on input "Enter ASIN or Amazon product URL" at bounding box center [287, 245] width 361 height 17
click at [126, 242] on input "Enter ASIN or Amazon product URL" at bounding box center [287, 245] width 361 height 17
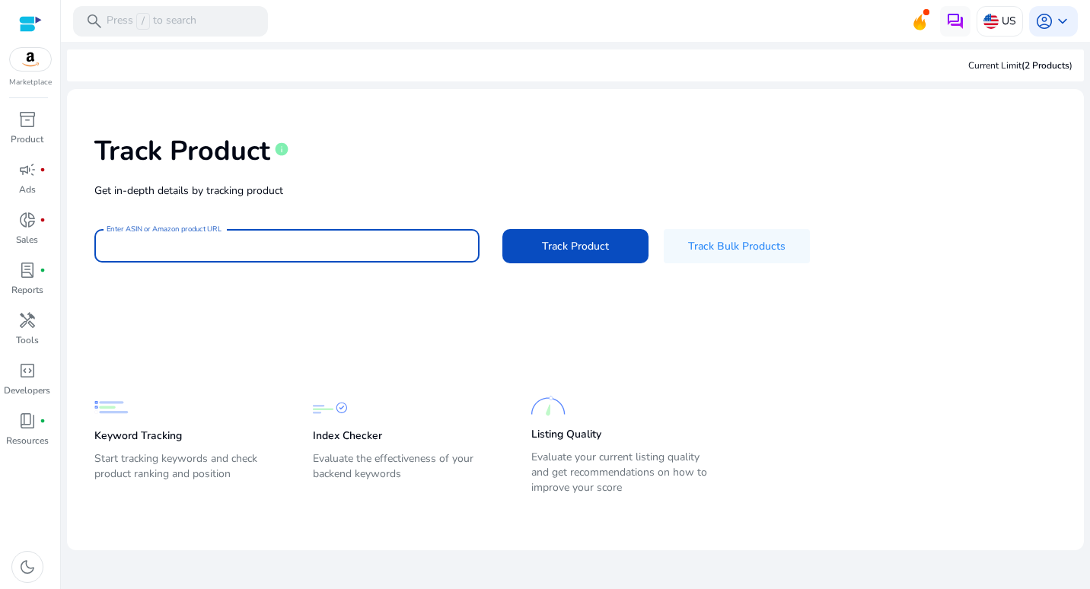
click at [126, 242] on input "Enter ASIN or Amazon product URL" at bounding box center [287, 245] width 361 height 17
paste input "**********"
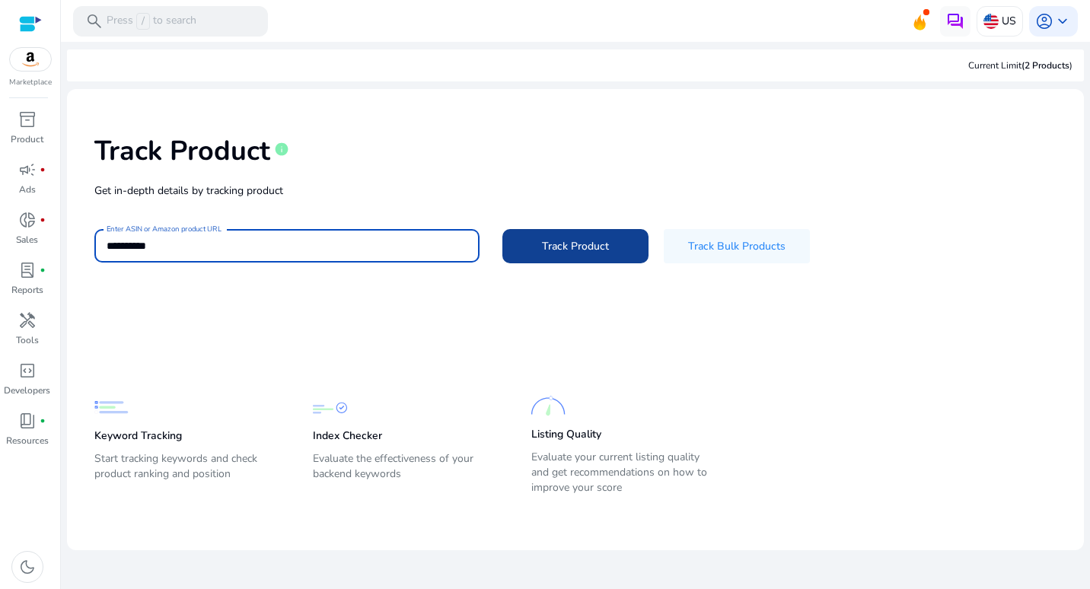
type input "**********"
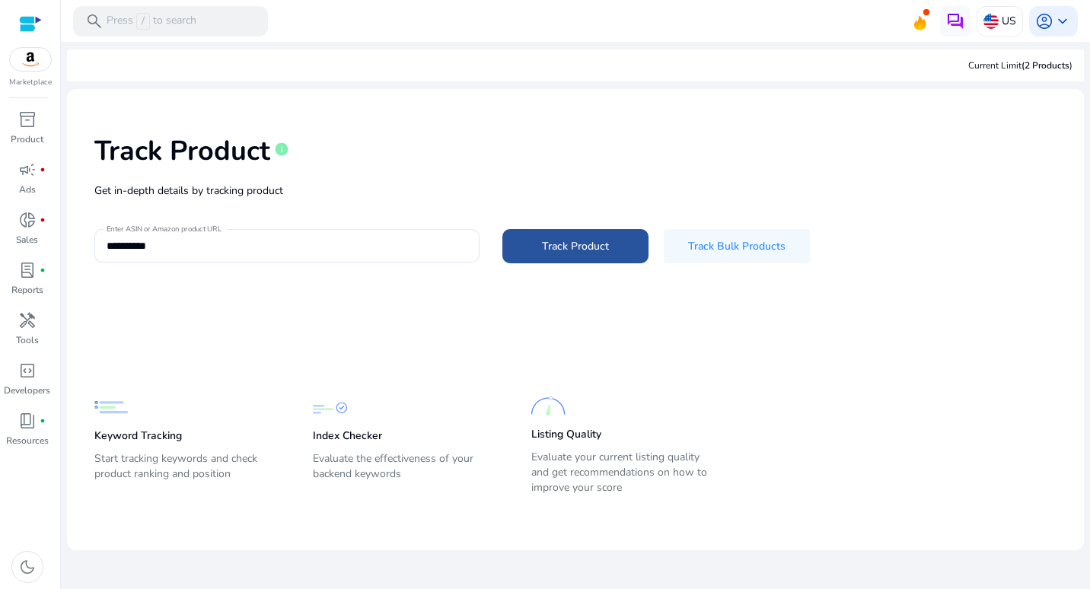
click at [557, 248] on span "Track Product" at bounding box center [575, 246] width 67 height 16
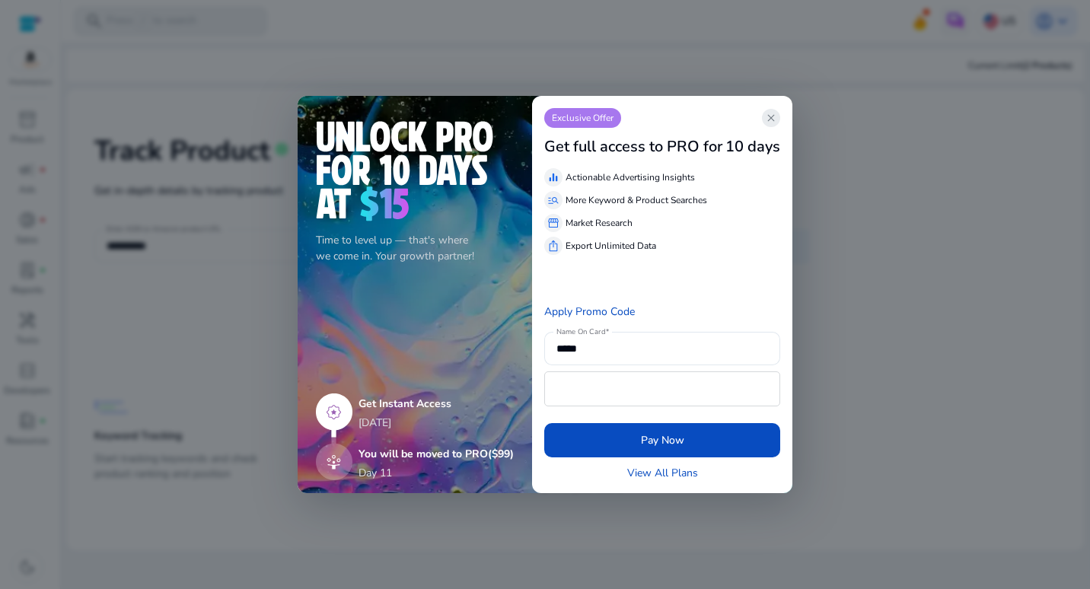
click at [767, 113] on span "close" at bounding box center [771, 118] width 12 height 12
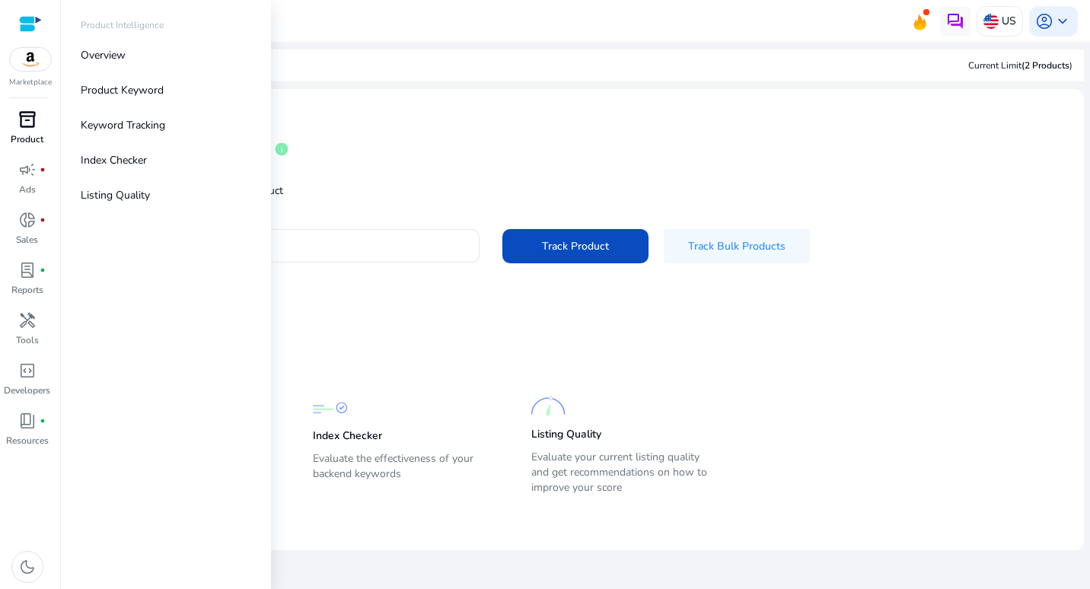
click at [33, 119] on span "inventory_2" at bounding box center [27, 119] width 18 height 18
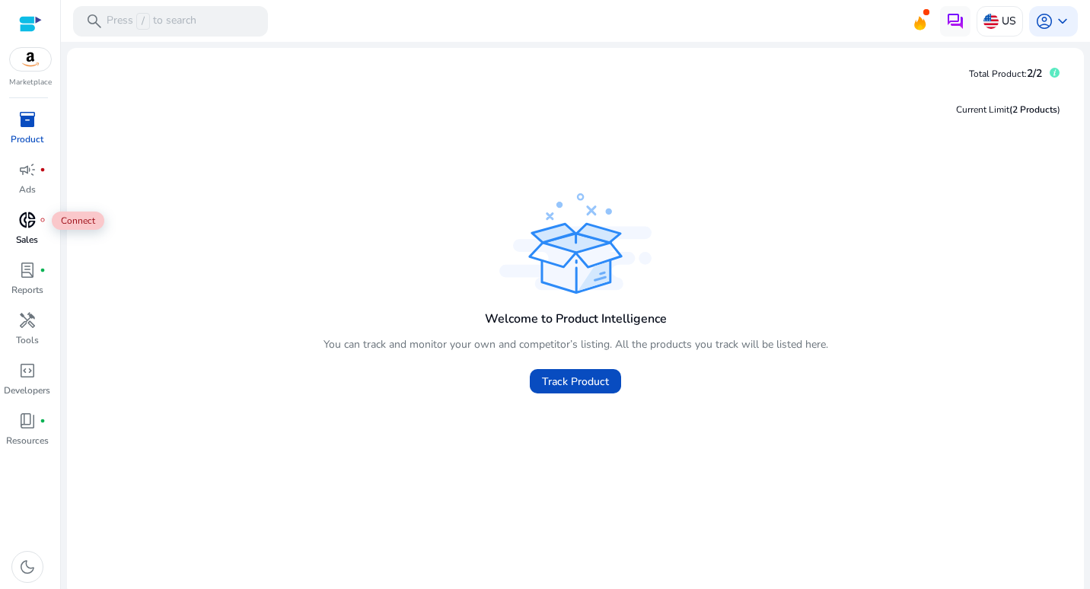
click at [22, 223] on span "donut_small" at bounding box center [27, 220] width 18 height 18
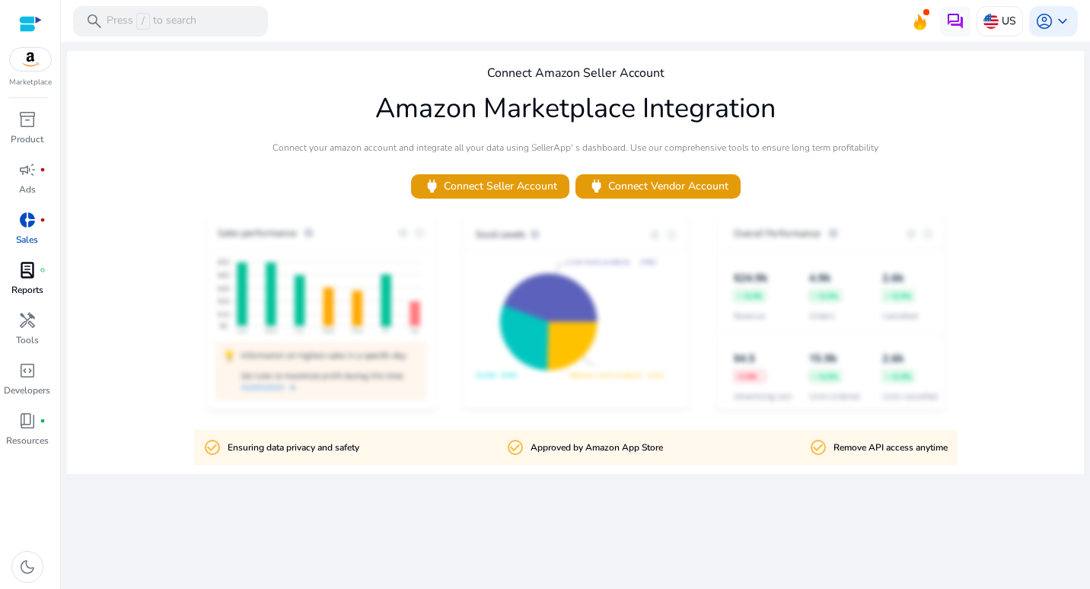
click at [24, 279] on span "lab_profile" at bounding box center [27, 270] width 18 height 18
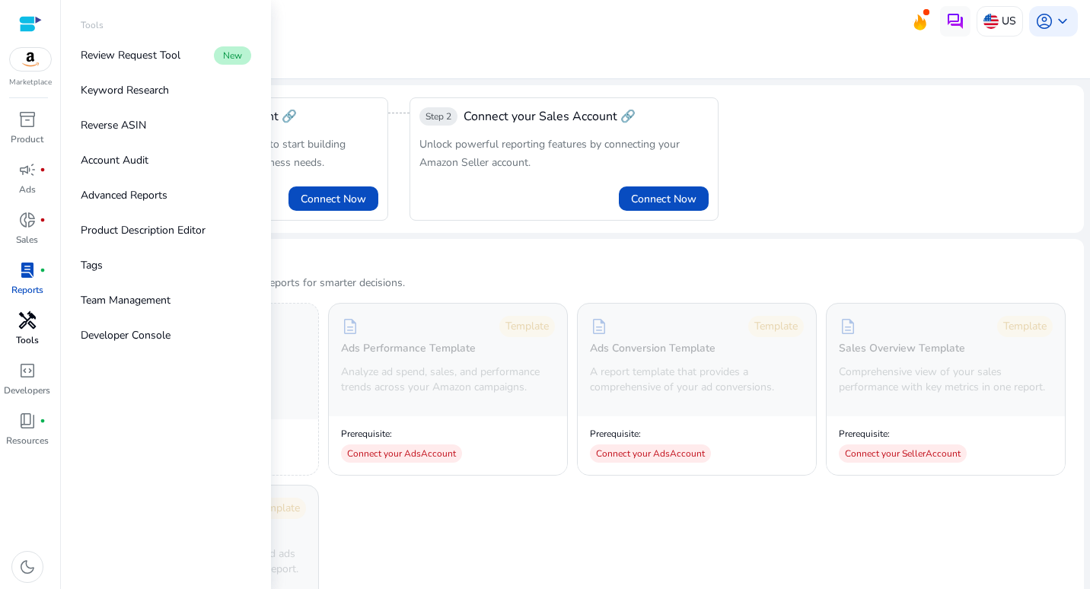
click at [22, 328] on span "handyman" at bounding box center [27, 320] width 18 height 18
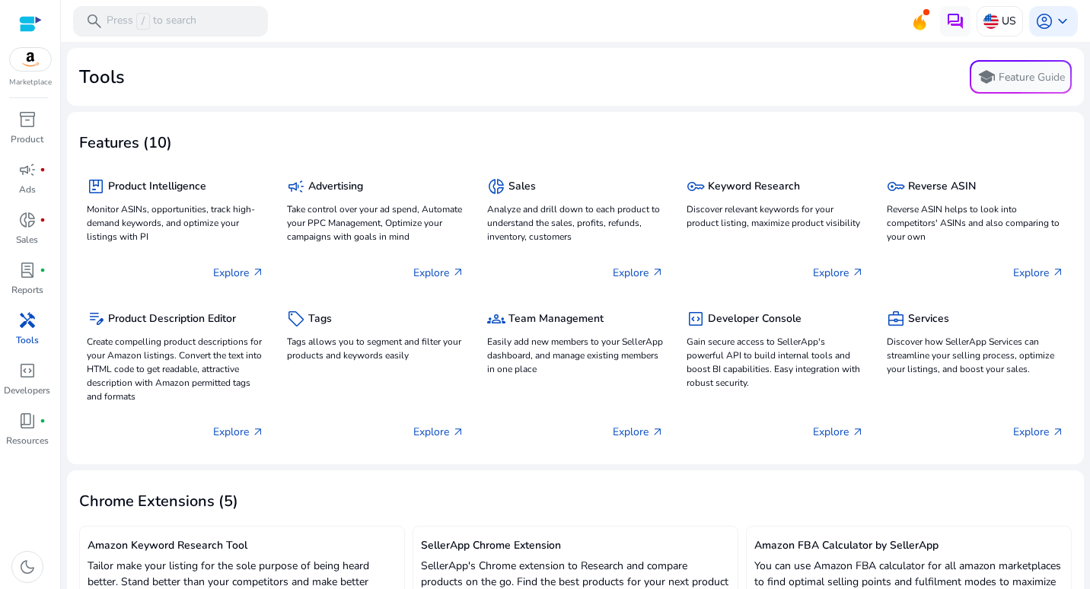
click at [485, 68] on div "Tools school Feature Guide" at bounding box center [575, 76] width 992 height 33
